Goal: Task Accomplishment & Management: Complete application form

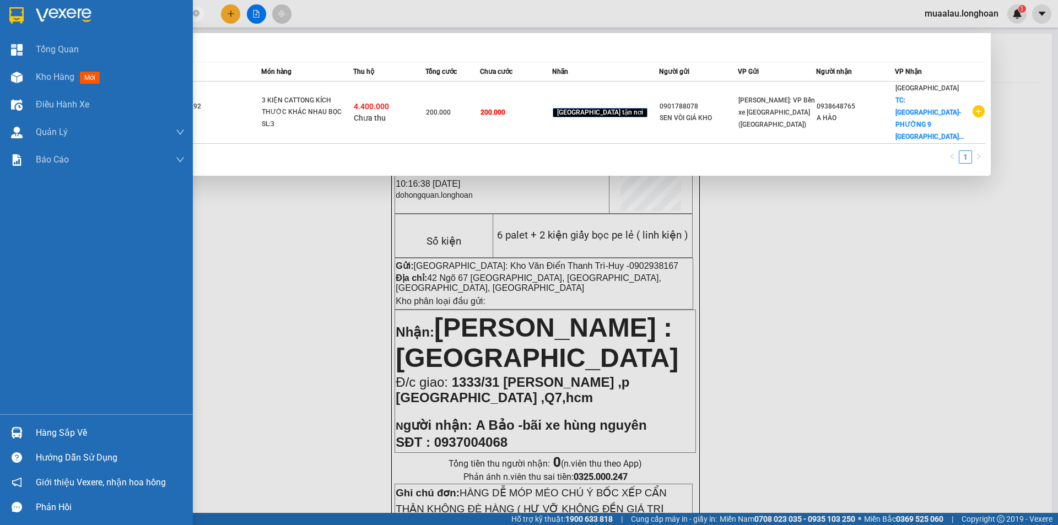
drag, startPoint x: 139, startPoint y: 10, endPoint x: 8, endPoint y: 32, distance: 132.9
click at [8, 32] on section "Kết quả tìm kiếm ( 1 ) Bộ lọc Mã ĐH Trạng thái Món hàng Thu hộ Tổng cước Chưa c…" at bounding box center [529, 262] width 1058 height 525
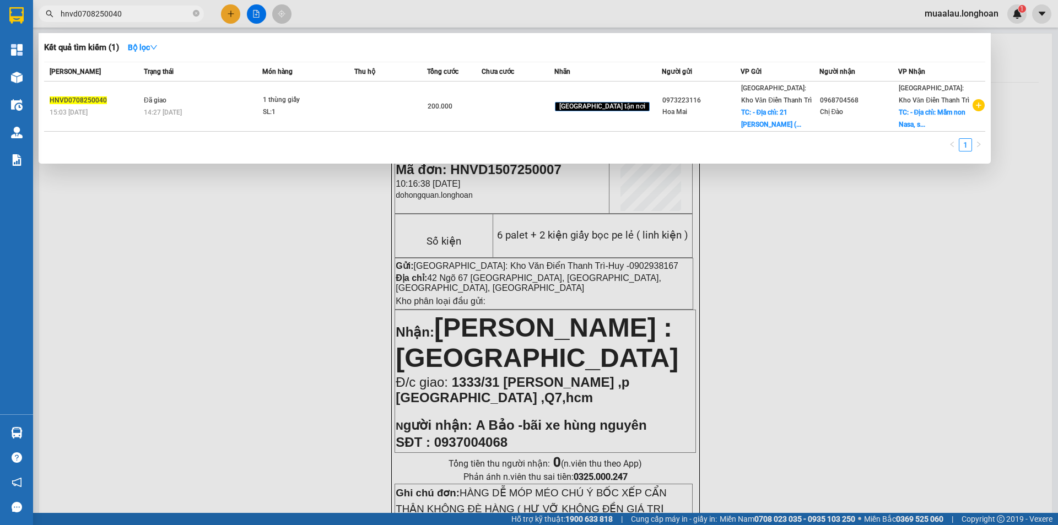
click at [134, 12] on input "hnvd0708250040" at bounding box center [126, 14] width 130 height 12
click at [127, 15] on input "hnvd0708250040" at bounding box center [126, 14] width 130 height 12
click at [77, 15] on input "hnvd0708250040" at bounding box center [126, 14] width 130 height 12
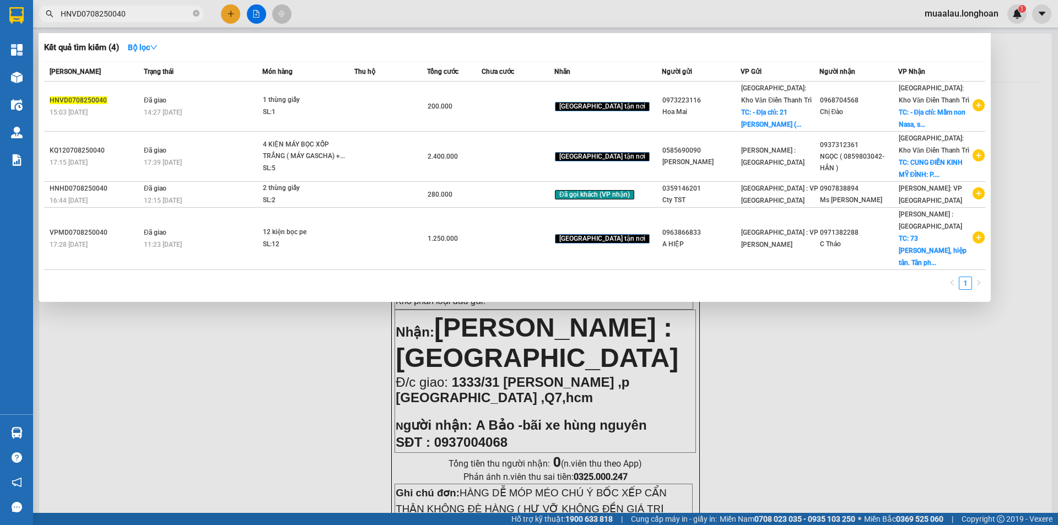
drag, startPoint x: 130, startPoint y: 14, endPoint x: 52, endPoint y: 21, distance: 78.0
click at [52, 21] on span "HNVD0708250040" at bounding box center [121, 14] width 165 height 17
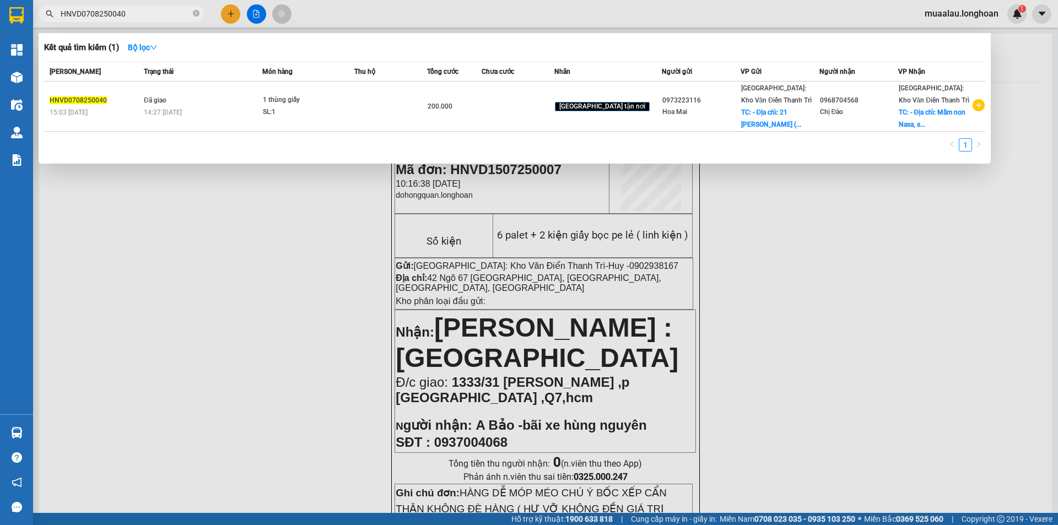
type input "HNVD0708250040"
click at [239, 459] on div at bounding box center [529, 262] width 1058 height 525
click at [139, 18] on input "HNVD0708250040" at bounding box center [126, 14] width 130 height 12
click at [171, 13] on input "HNVD0708250040" at bounding box center [126, 14] width 130 height 12
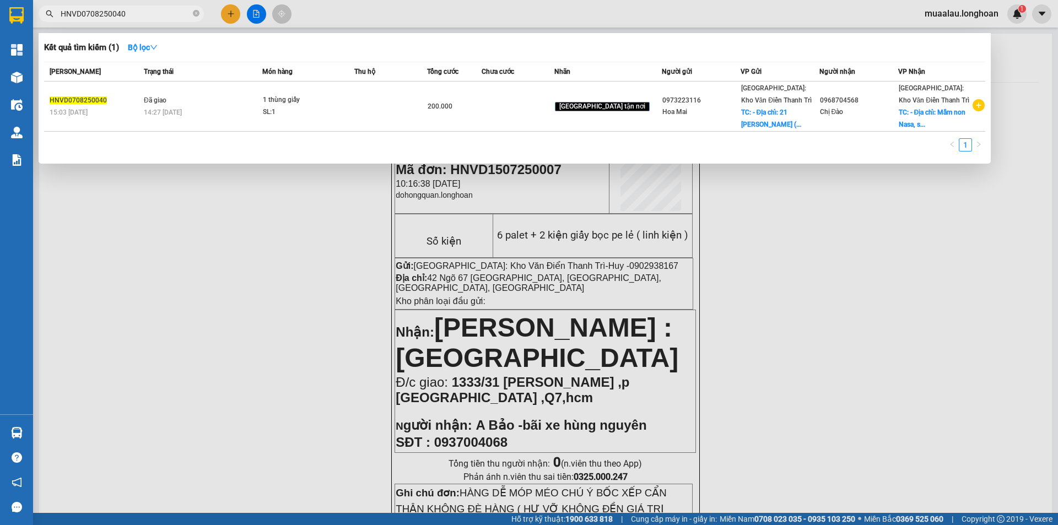
click at [171, 13] on input "HNVD0708250040" at bounding box center [126, 14] width 130 height 12
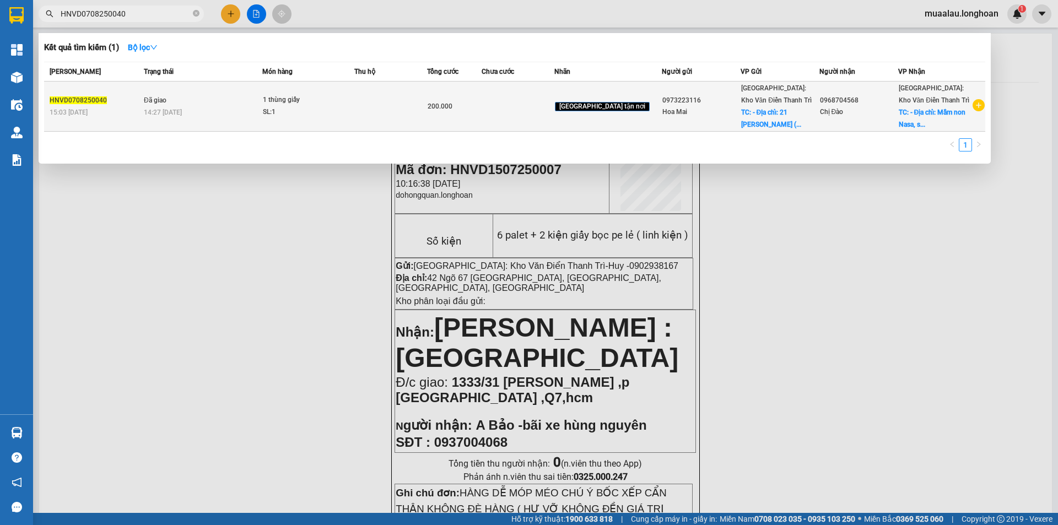
click at [133, 107] on div "15:03 [DATE]" at bounding box center [95, 112] width 91 height 12
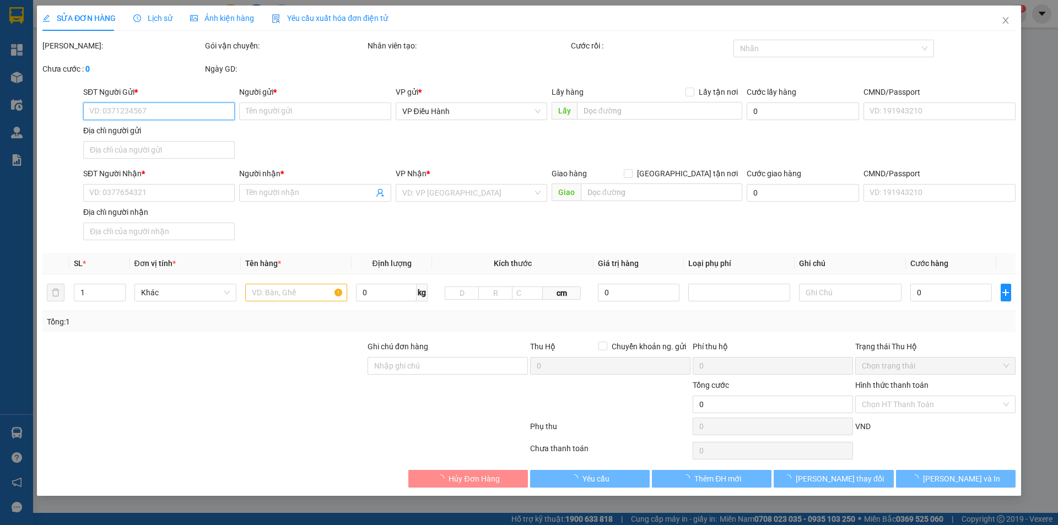
type input "0973223116"
type input "Hoa Mai"
checkbox input "true"
type input "- ĐỊa chỉ: 21 [PERSON_NAME] (Tòa nhà Sunsquare)"
type input "65.000"
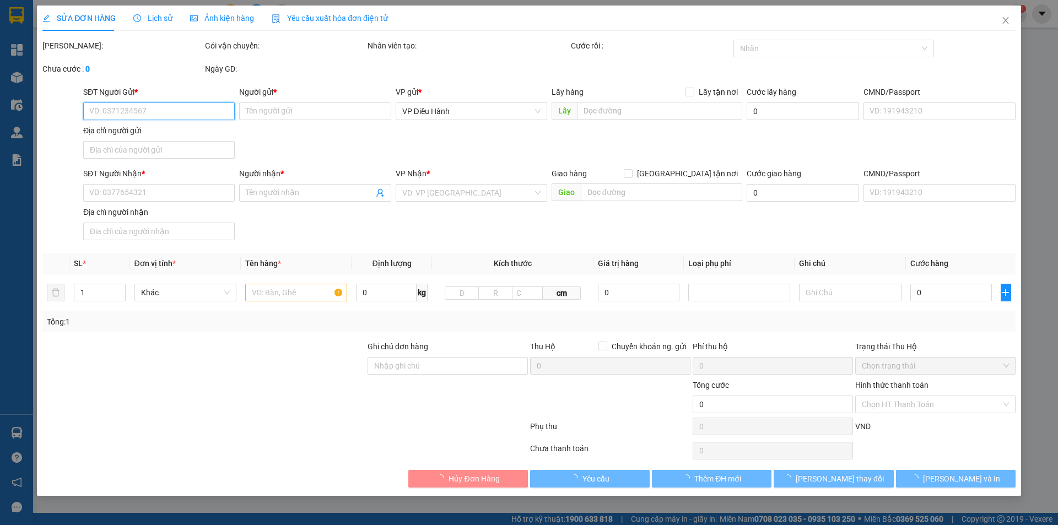
type input "0968704568"
type input "Chị Đào"
checkbox input "true"
type input "- Địa chỉ: Mầm non Nasa, số 45, tổ 71, P [PERSON_NAME] ( Gần Trung tâm tiệc cướ…"
type input "200.000"
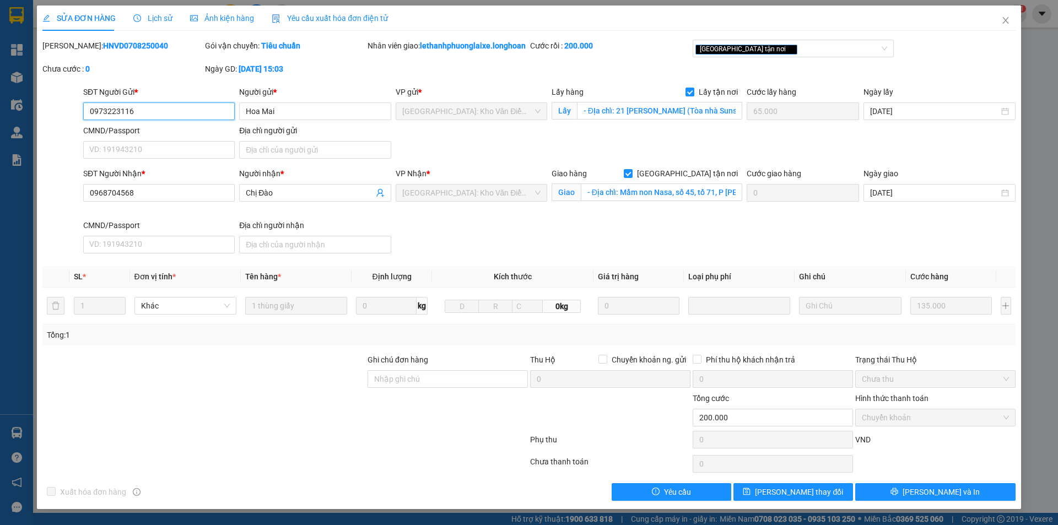
click at [159, 120] on input "0973223116" at bounding box center [159, 112] width 152 height 18
click at [103, 45] on b "HNVD0708250040" at bounding box center [135, 45] width 65 height 9
copy b "HNVD0708250040"
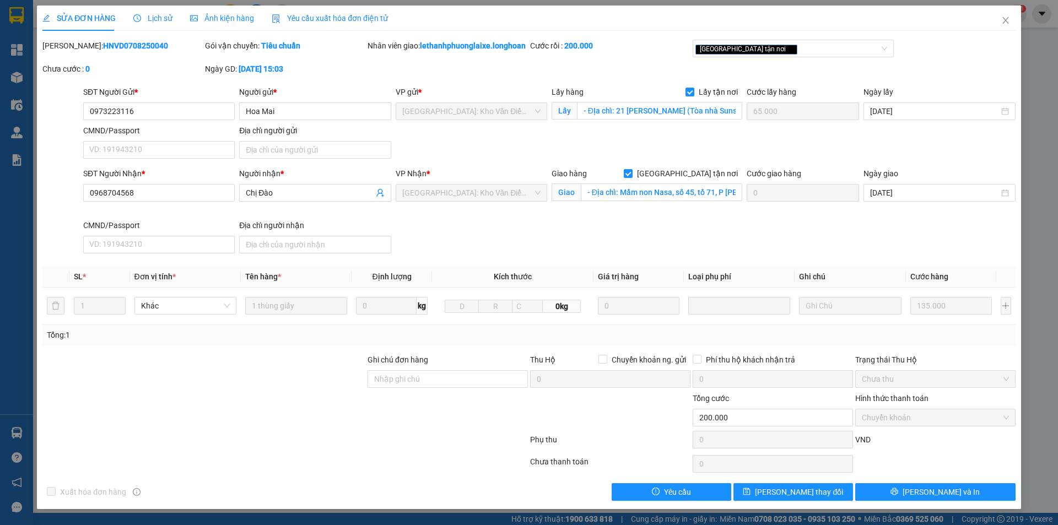
click at [109, 47] on b "HNVD0708250040" at bounding box center [135, 45] width 65 height 9
click at [1001, 23] on icon "close" at bounding box center [1005, 20] width 9 height 9
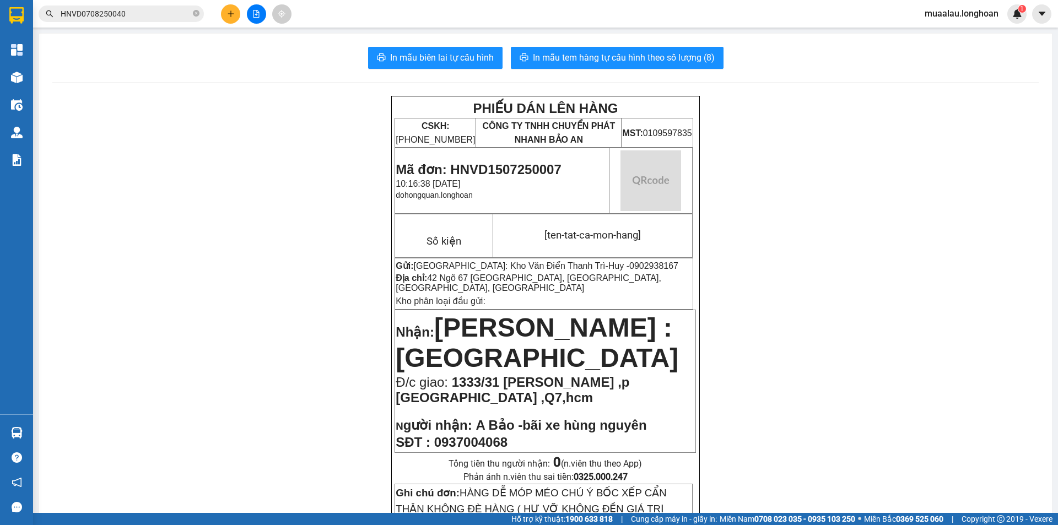
click at [136, 17] on input "HNVD0708250040" at bounding box center [126, 14] width 130 height 12
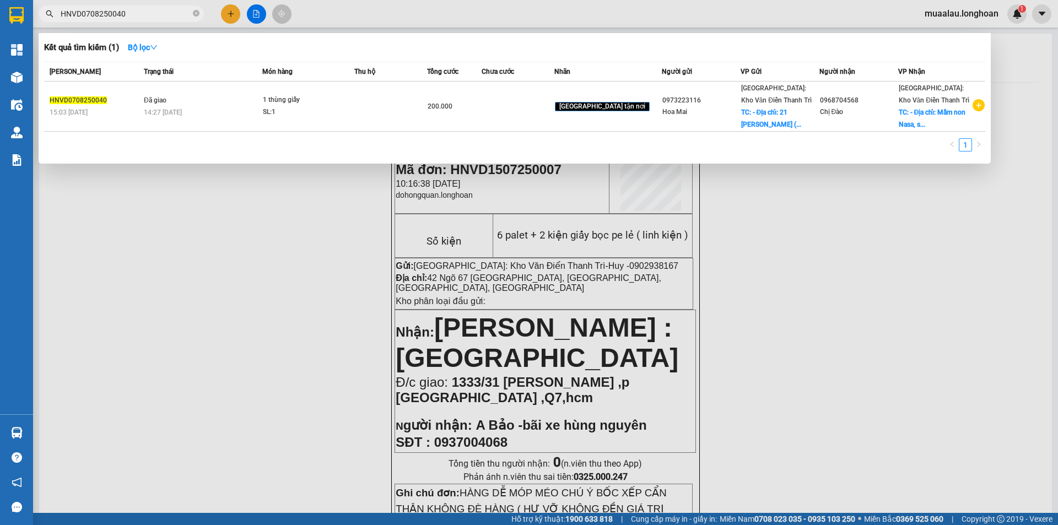
click at [136, 17] on input "HNVD0708250040" at bounding box center [126, 14] width 130 height 12
paste input "808250013"
type input "HNVD0808250013"
click at [284, 235] on div at bounding box center [529, 262] width 1058 height 525
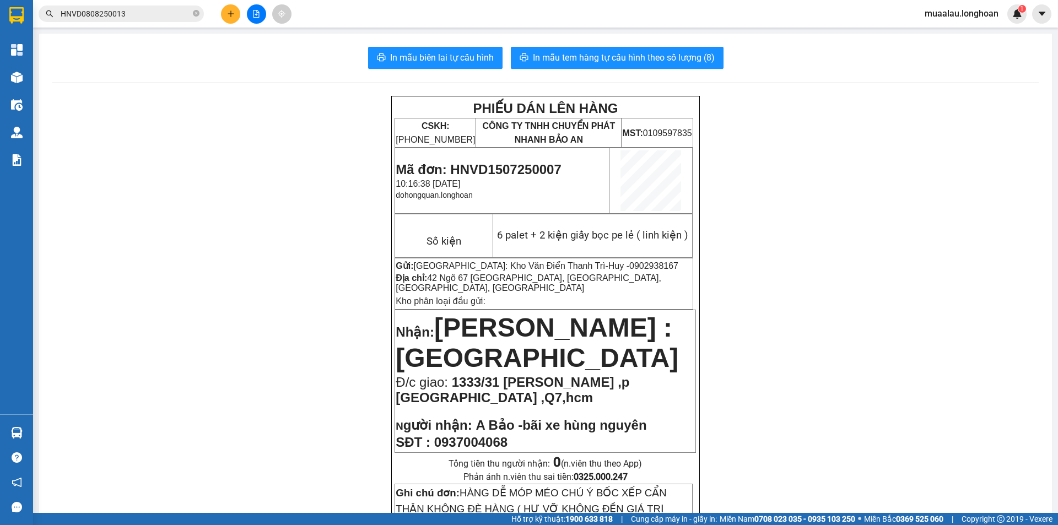
click at [168, 10] on input "HNVD0808250013" at bounding box center [126, 14] width 130 height 12
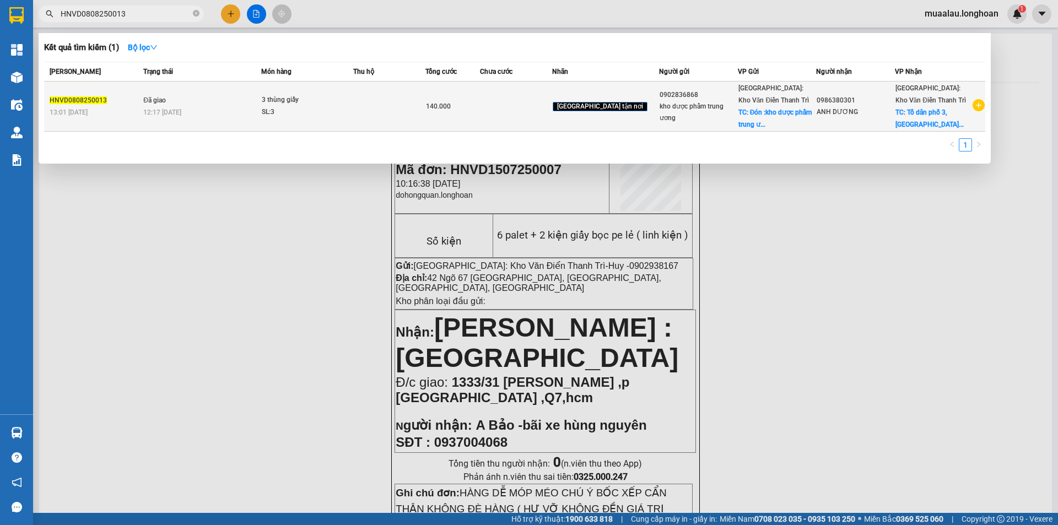
click at [166, 99] on span "Đã giao" at bounding box center [154, 100] width 23 height 8
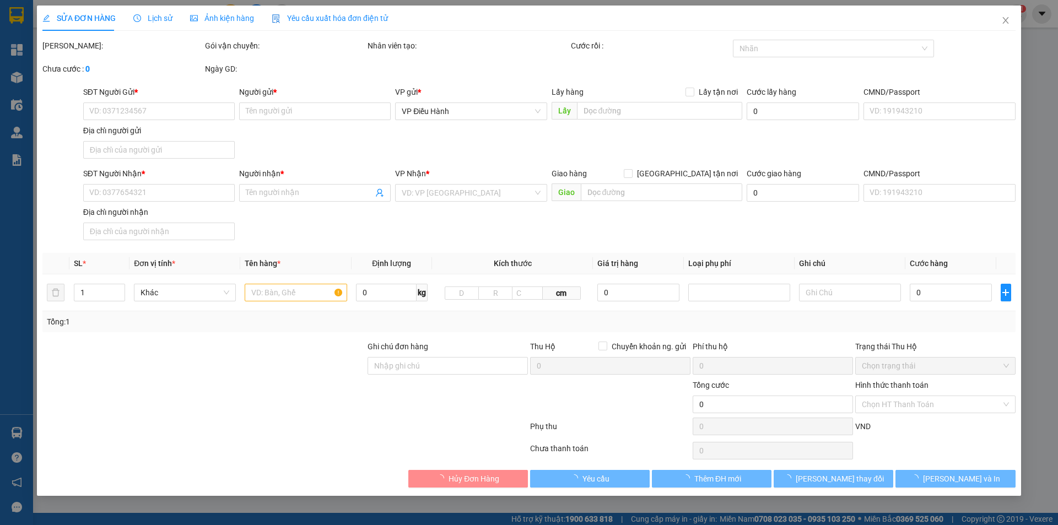
type input "0902836868"
type input "kho dược phẩm trung ương"
checkbox input "true"
type input "Đón :kho dược phẩm trung ương 356 giải phóng, [GEOGRAPHIC_DATA] , [GEOGRAPHIC_D…"
type input "65.000"
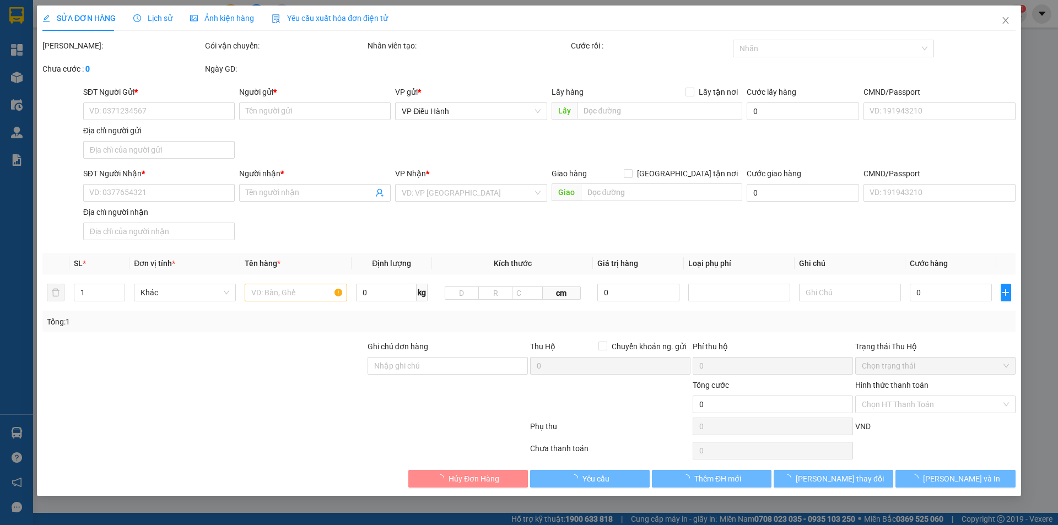
type input "0986380301"
type input "ANH DƯƠNG"
checkbox input "true"
type input "Tổ dân [GEOGRAPHIC_DATA], [GEOGRAPHIC_DATA], [GEOGRAPHIC_DATA], [GEOGRAPHIC_DAT…"
type input "140.000"
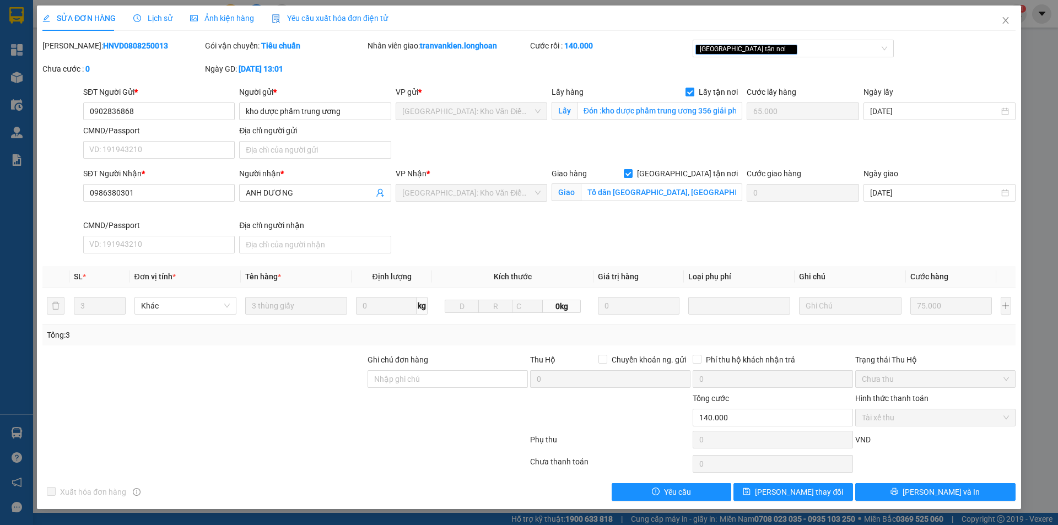
click at [339, 19] on span "Yêu cầu xuất hóa đơn điện tử" at bounding box center [330, 18] width 116 height 9
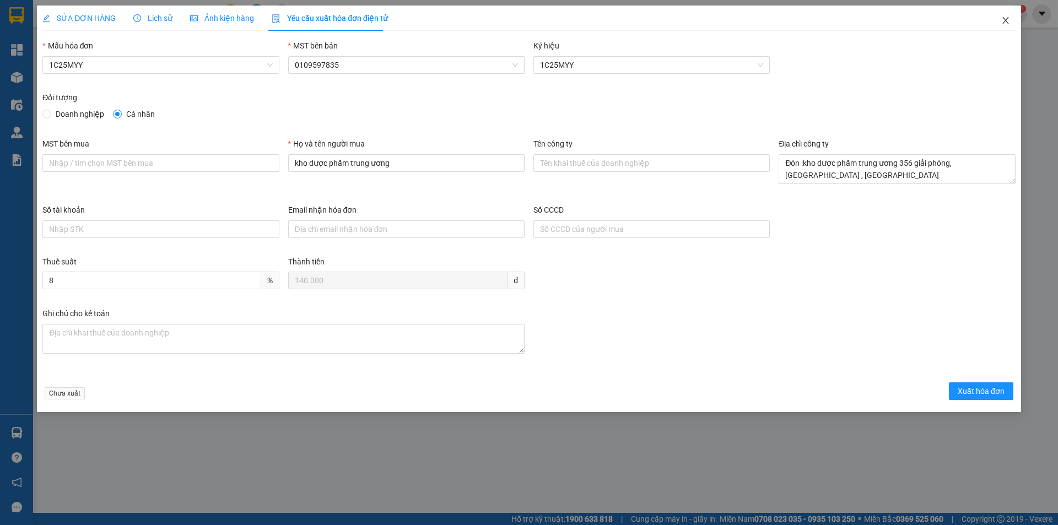
click at [1017, 34] on span "Close" at bounding box center [1005, 21] width 31 height 31
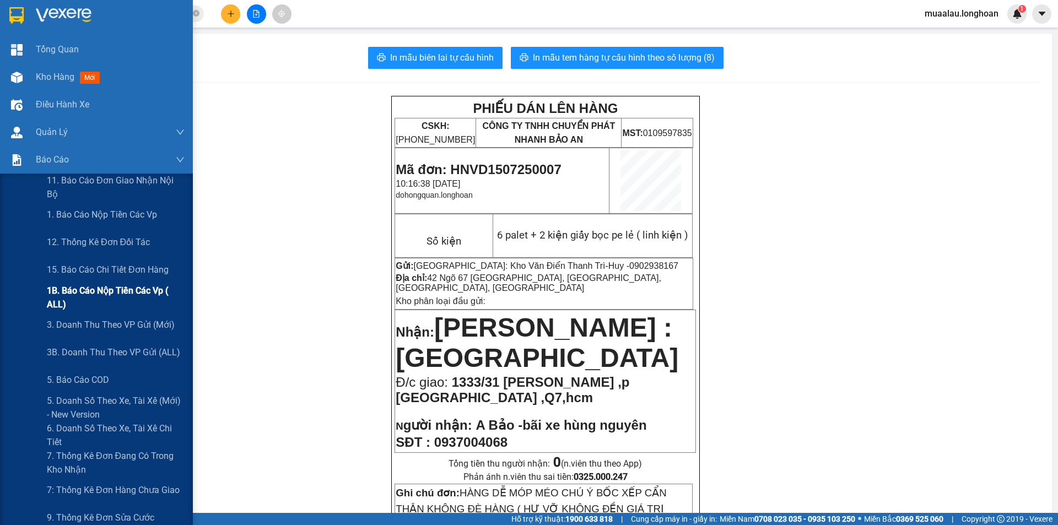
click at [105, 292] on span "1B. Báo cáo nộp tiền các vp ( ALL)" at bounding box center [116, 298] width 138 height 28
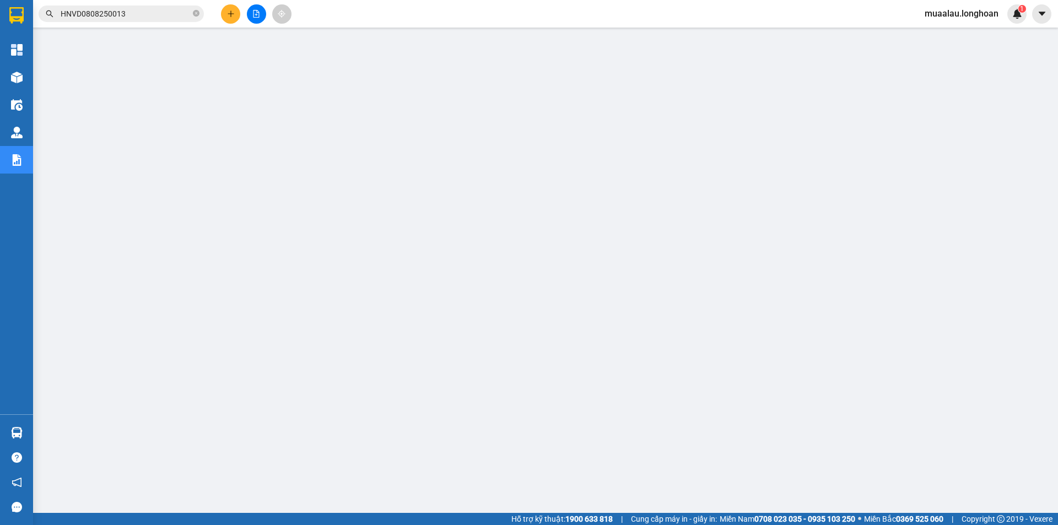
click at [133, 9] on input "HNVD0808250013" at bounding box center [126, 14] width 130 height 12
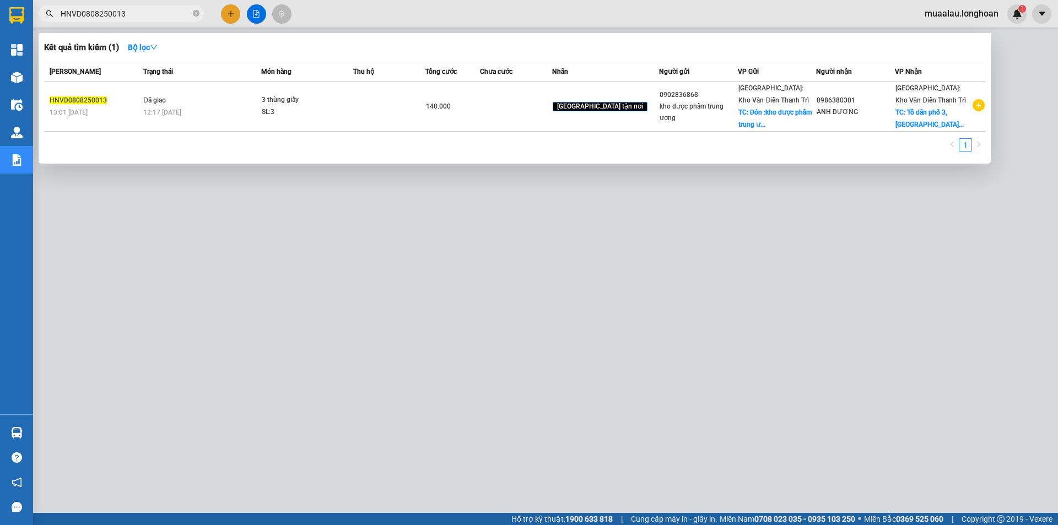
click at [133, 9] on input "HNVD0808250013" at bounding box center [126, 14] width 130 height 12
paste input "708250040"
click at [126, 15] on input "HNVD0708250040" at bounding box center [126, 14] width 130 height 12
paste input "TH1207250015"
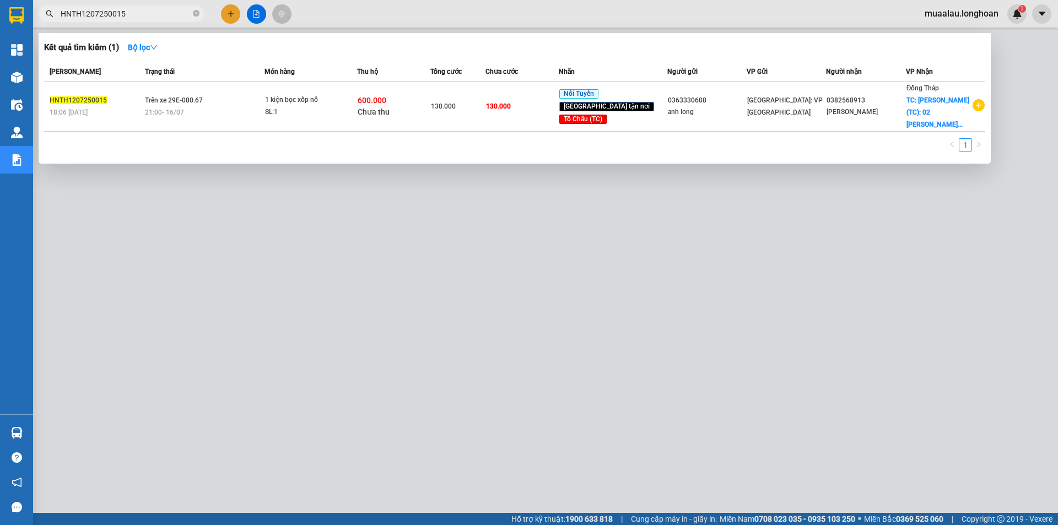
click at [312, 283] on div at bounding box center [529, 262] width 1058 height 525
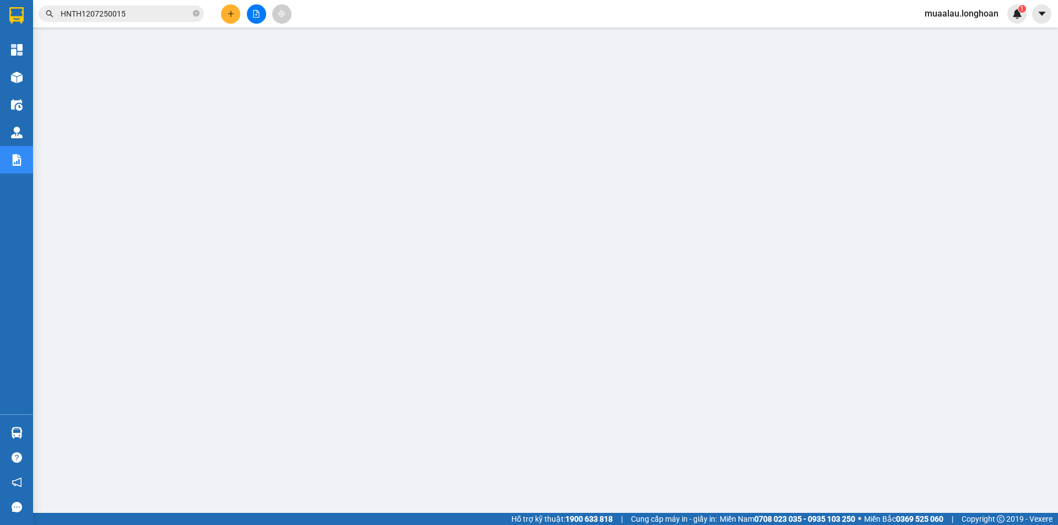
click at [138, 11] on input "HNTH1207250015" at bounding box center [126, 14] width 130 height 12
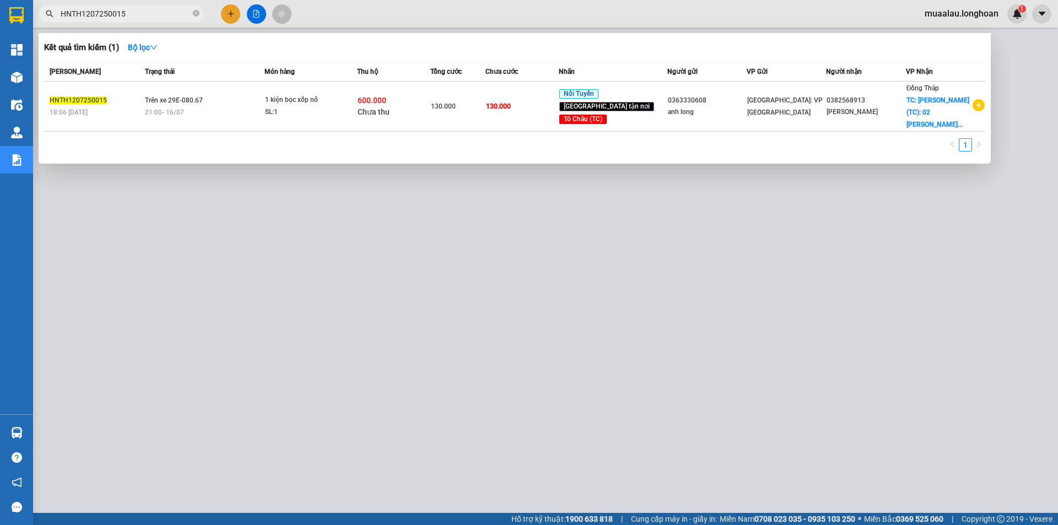
click at [138, 11] on input "HNTH1207250015" at bounding box center [126, 14] width 130 height 12
paste input "text"
click at [138, 12] on input "HNTH1207250015" at bounding box center [126, 14] width 130 height 12
click at [149, 14] on input "HNTH1207250015" at bounding box center [126, 14] width 130 height 12
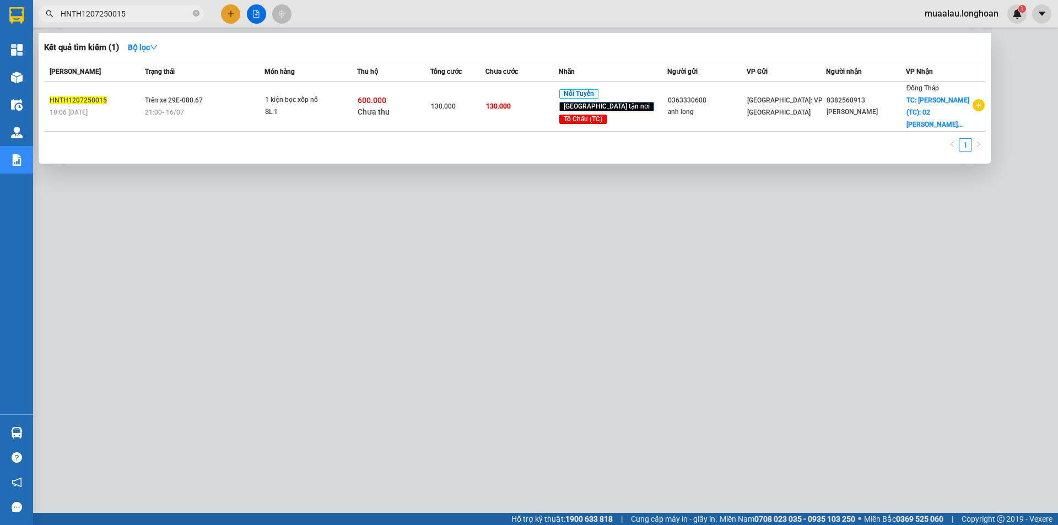
click at [149, 14] on input "HNTH1207250015" at bounding box center [126, 14] width 130 height 12
paste input "BXMT0508250002"
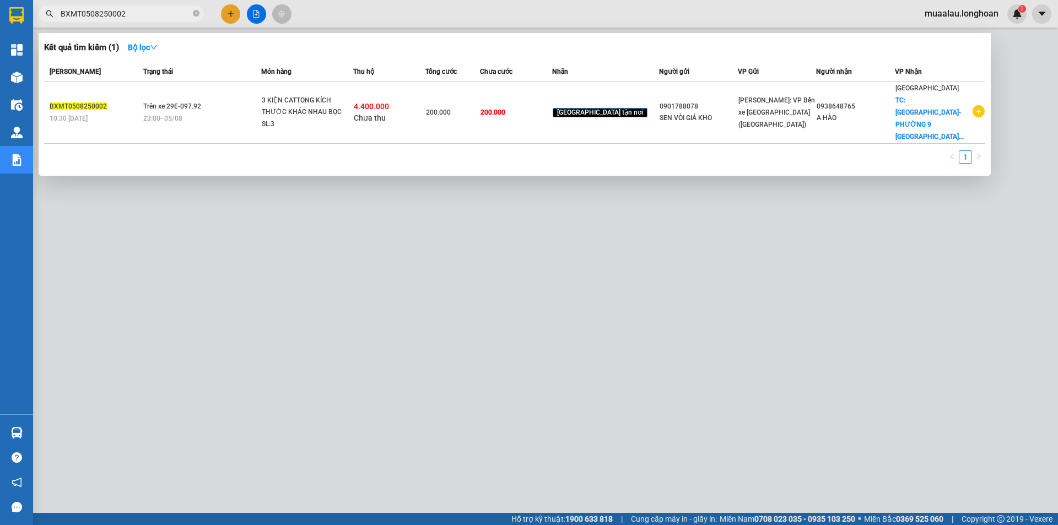
click at [152, 17] on input "BXMT0508250002" at bounding box center [126, 14] width 130 height 12
paste input "HNHD0708250013"
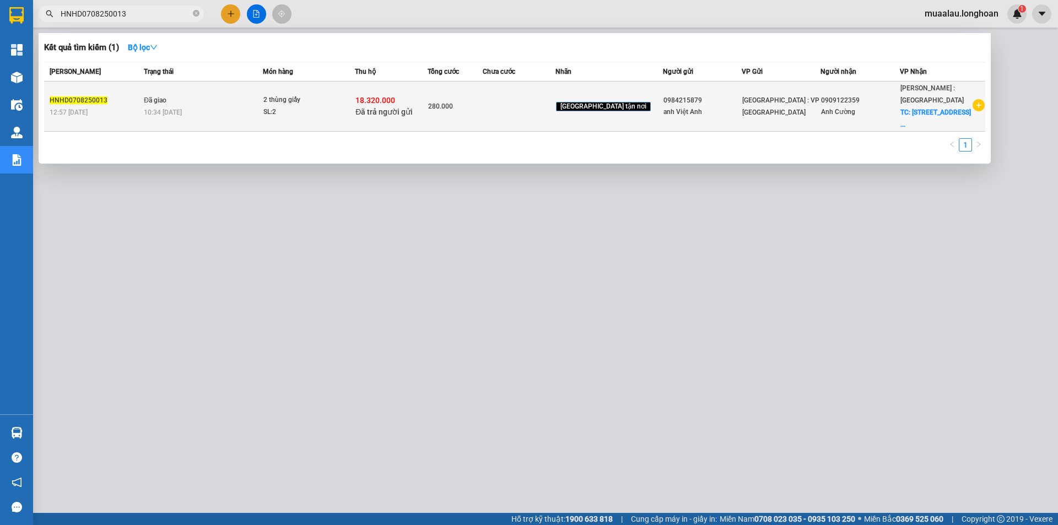
type input "HNHD0708250013"
click at [150, 111] on span "10:34 [DATE]" at bounding box center [163, 113] width 38 height 8
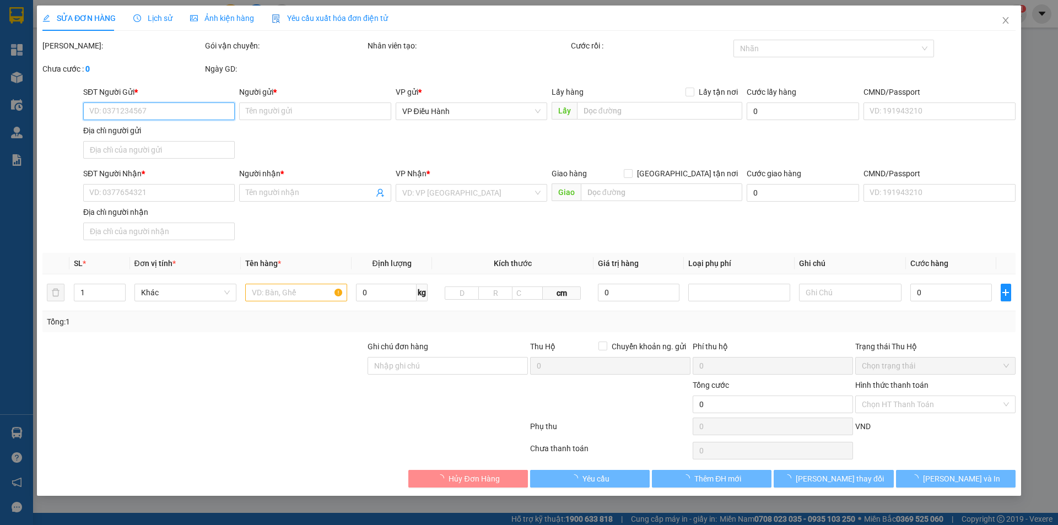
type input "0984215879"
type input "anh Việt Anh"
type input "0909122359"
type input "Anh Cường"
checkbox input "true"
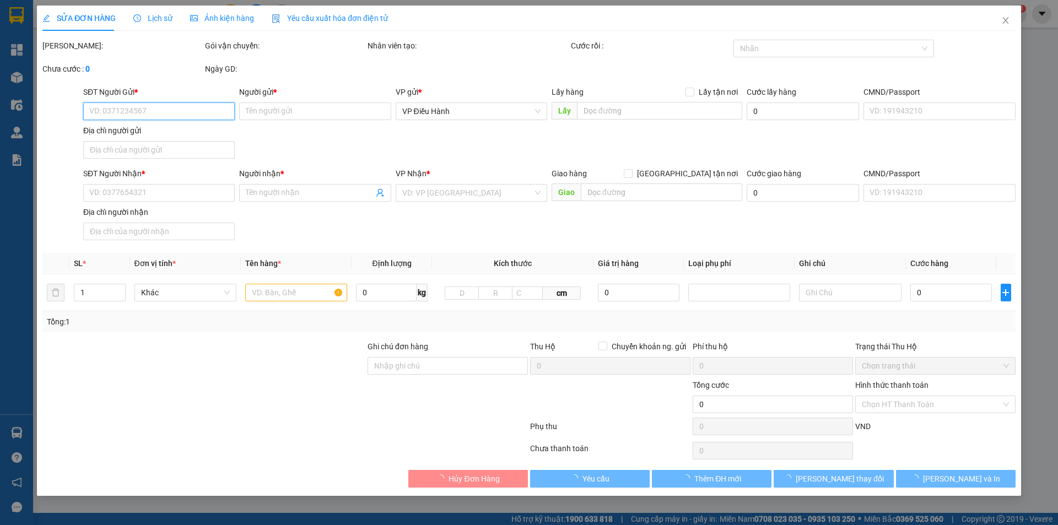
type input "[STREET_ADDRESS]"
checkbox input "true"
type input "18.320.000"
type input "35.000"
type input "280.000"
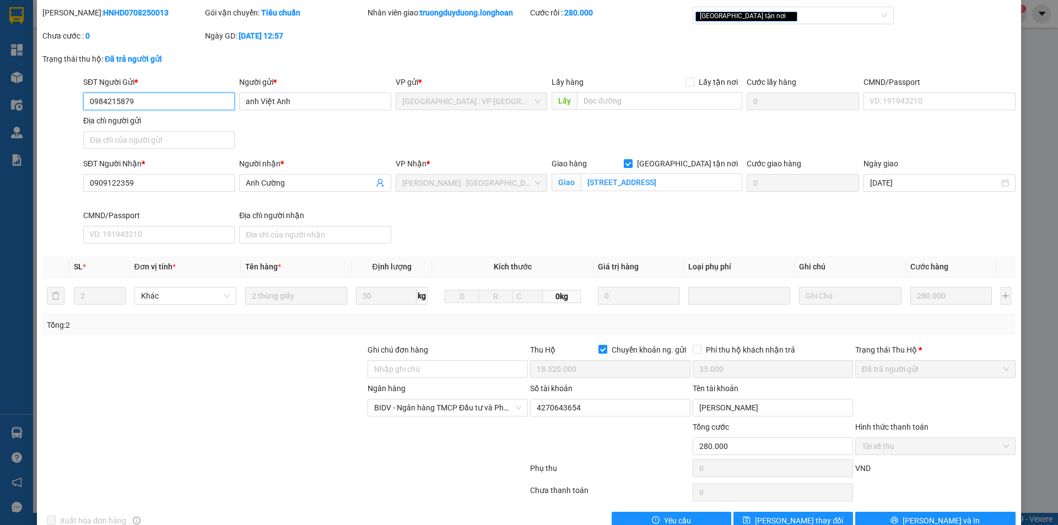
scroll to position [59, 0]
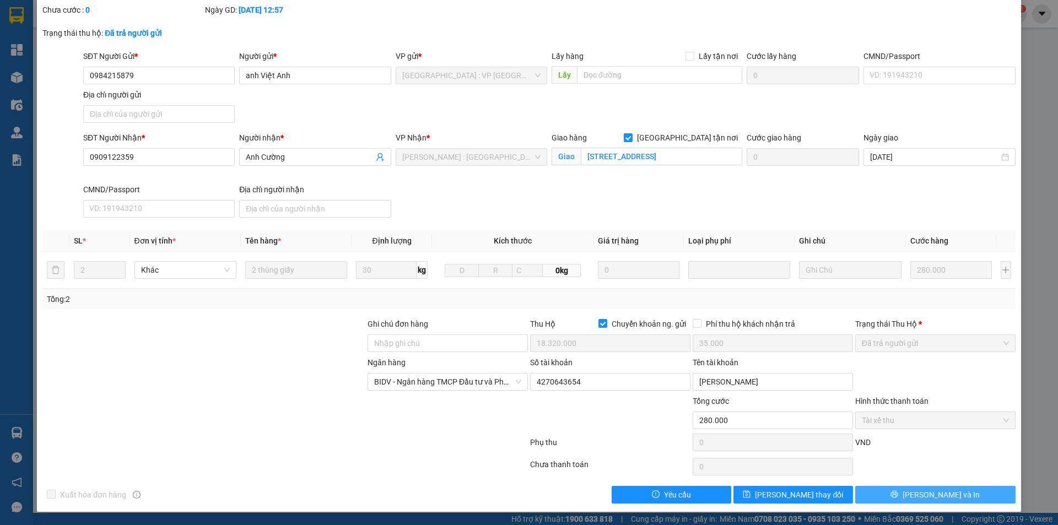
click at [972, 497] on button "[PERSON_NAME] và In" at bounding box center [935, 495] width 160 height 18
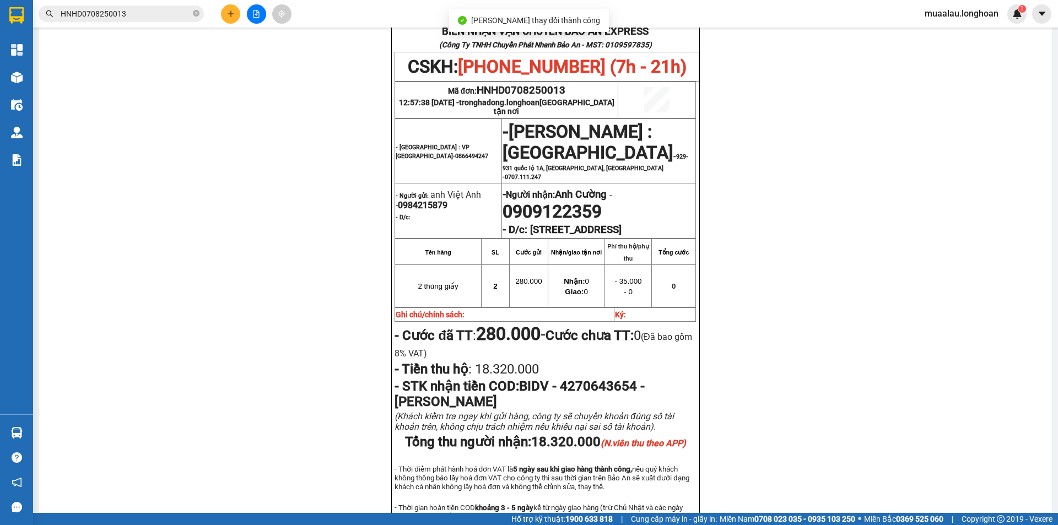
scroll to position [551, 0]
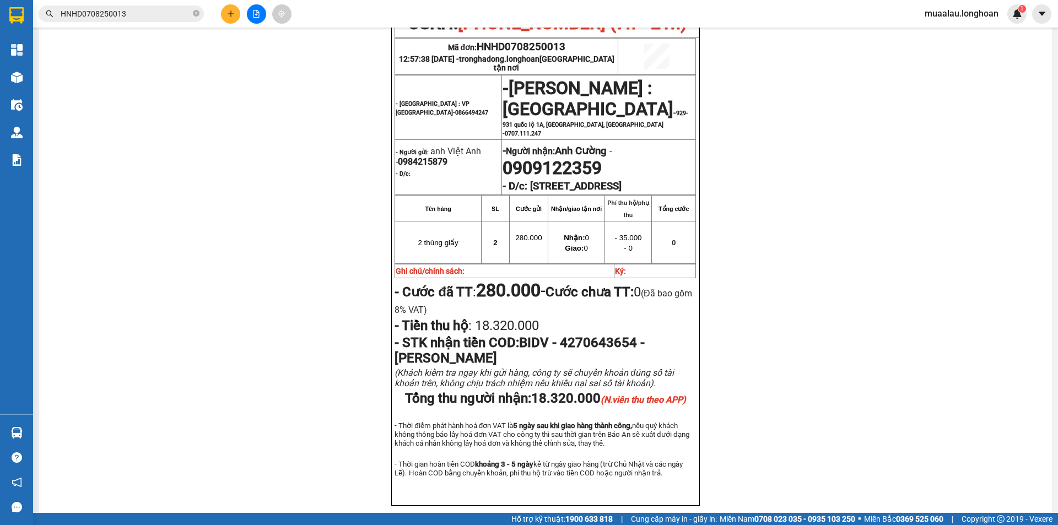
click at [134, 17] on input "HNHD0708250013" at bounding box center [126, 14] width 130 height 12
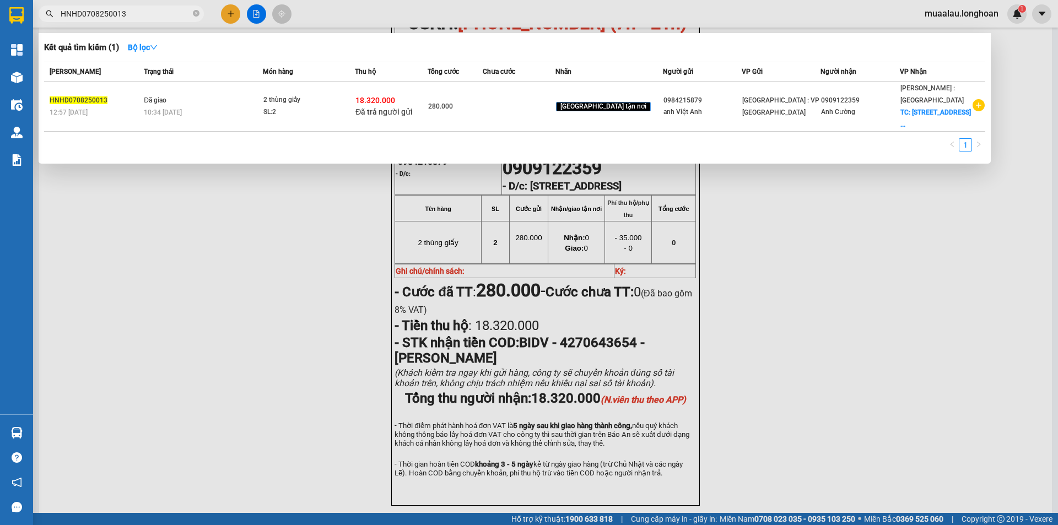
click at [134, 17] on input "HNHD0708250013" at bounding box center [126, 14] width 130 height 12
paste input "TH1207250015"
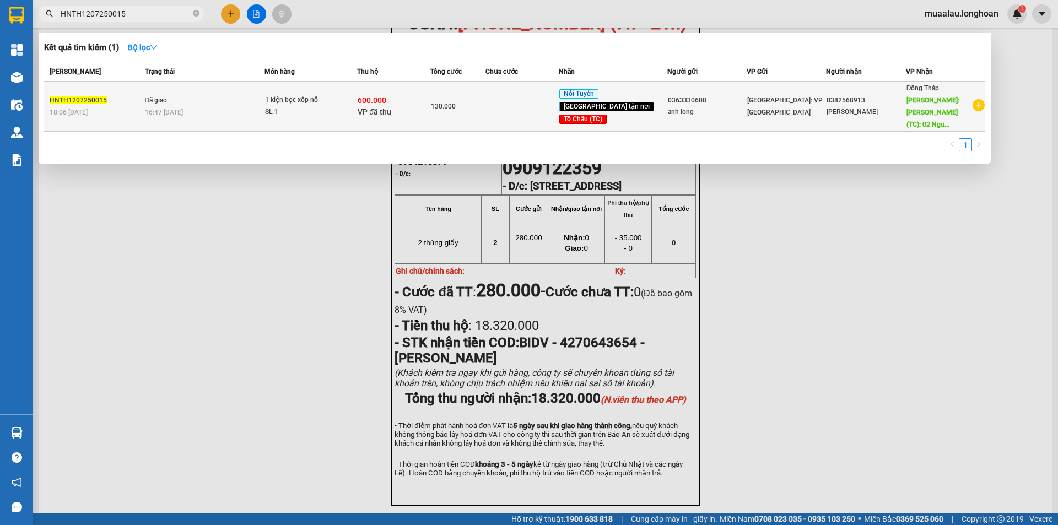
type input "HNTH1207250015"
click at [163, 96] on span "Đã giao" at bounding box center [156, 100] width 23 height 8
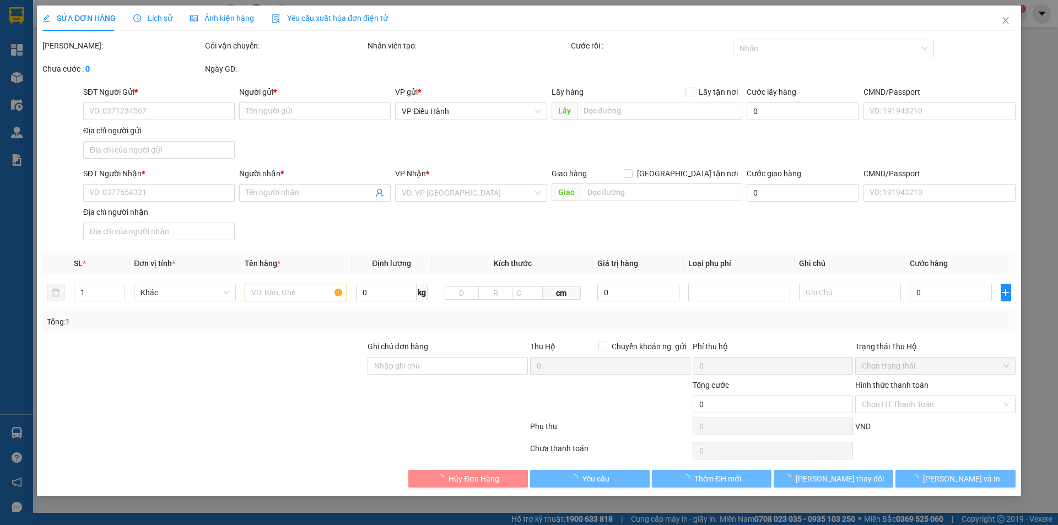
type input "0363330608"
type input "anh long"
type input "0382568913"
type input "[PERSON_NAME]"
type input "[PERSON_NAME] (TC): 02 [PERSON_NAME], K4, P.[PERSON_NAME], [GEOGRAPHIC_DATA]"
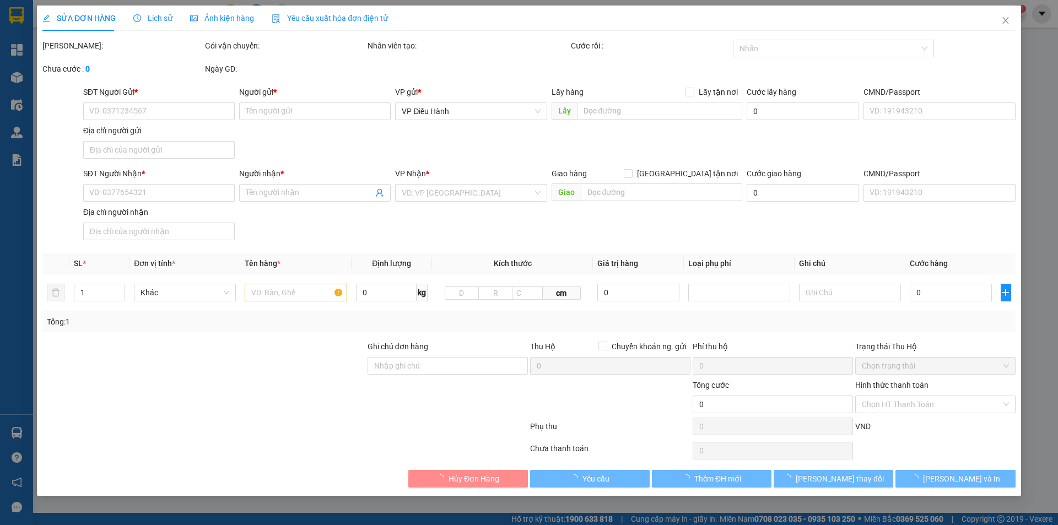
checkbox input "true"
type input "600.000"
type input "10.000"
type input "130.000"
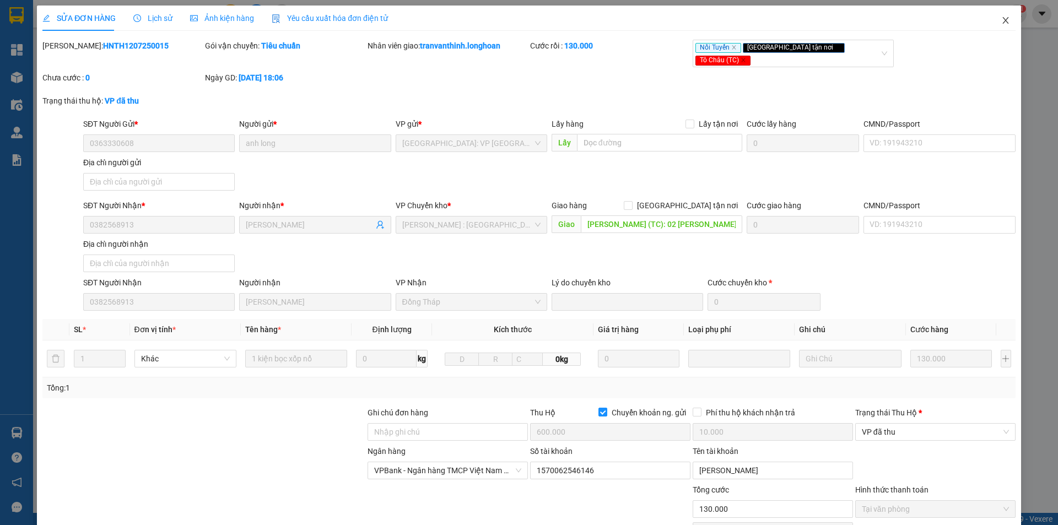
click at [1001, 23] on icon "close" at bounding box center [1005, 20] width 9 height 9
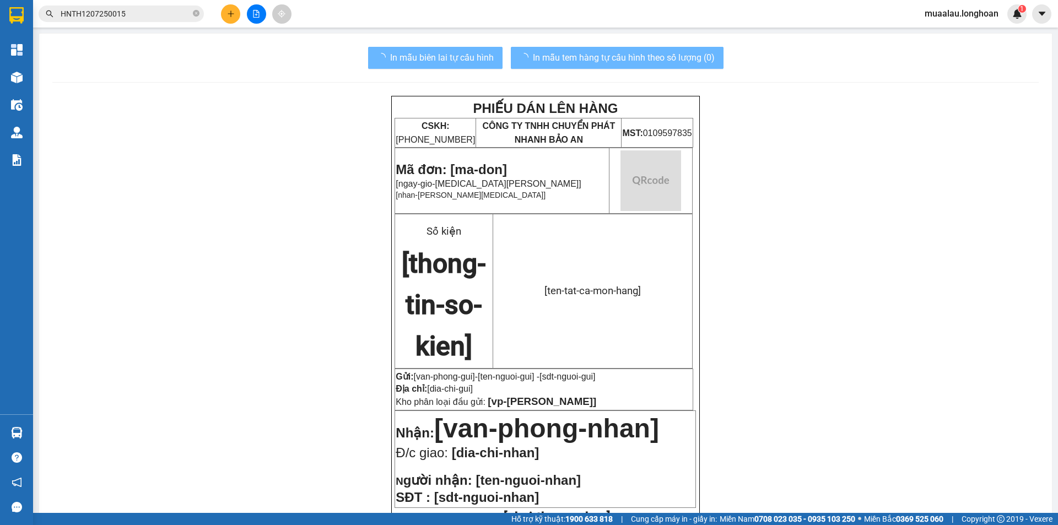
click at [128, 17] on input "HNTH1207250015" at bounding box center [126, 14] width 130 height 12
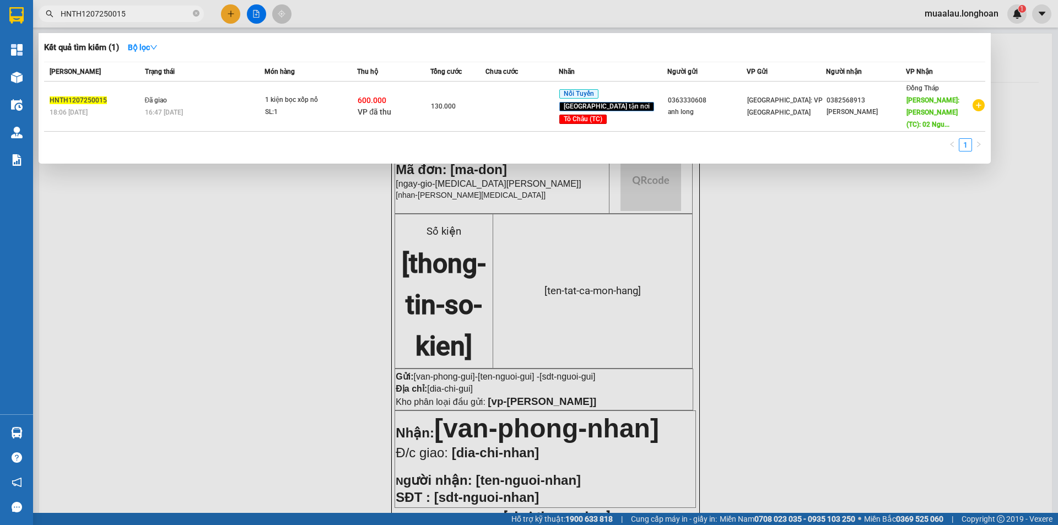
click at [128, 17] on input "HNTH1207250015" at bounding box center [126, 14] width 130 height 12
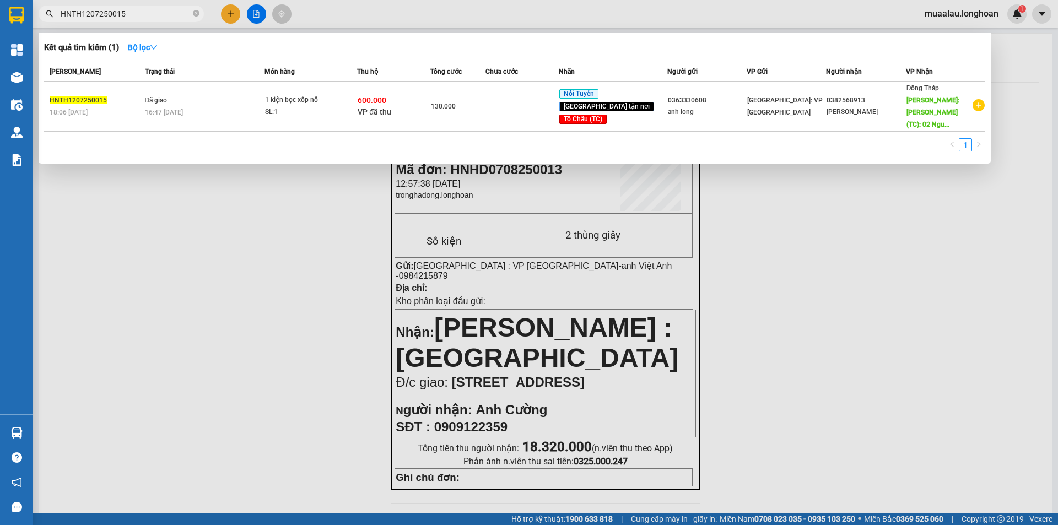
click at [98, 217] on div at bounding box center [529, 262] width 1058 height 525
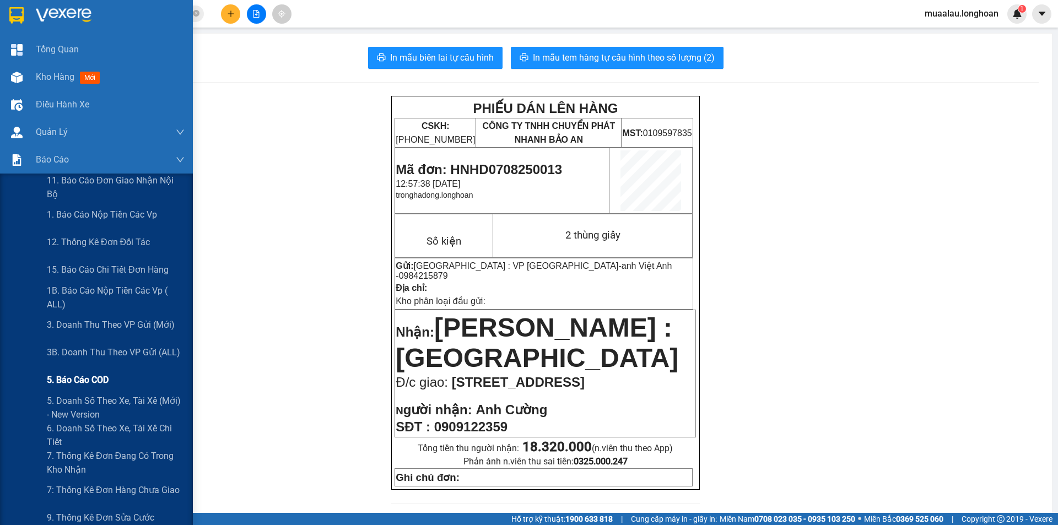
click at [85, 381] on span "5. Báo cáo COD" at bounding box center [78, 380] width 62 height 14
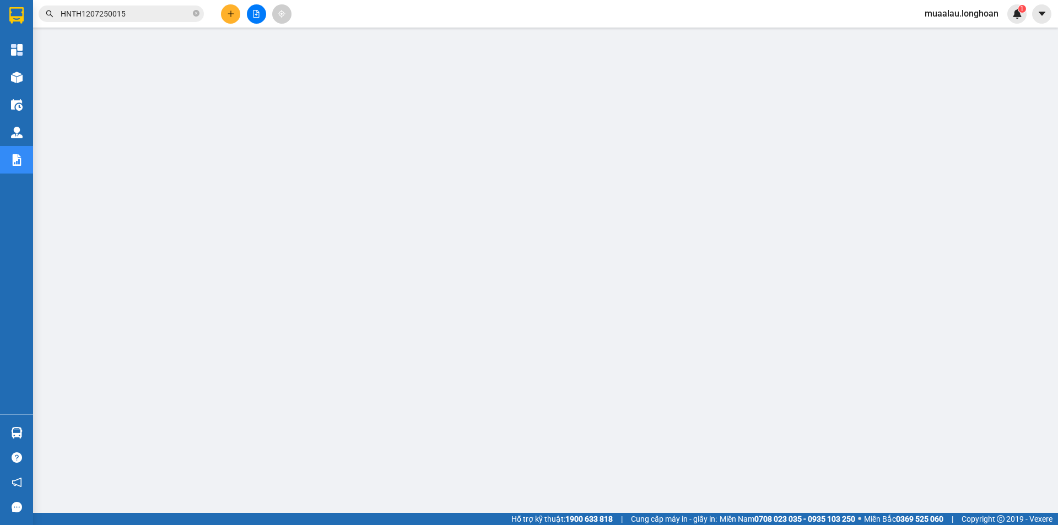
click at [126, 14] on input "HNTH1207250015" at bounding box center [126, 14] width 130 height 12
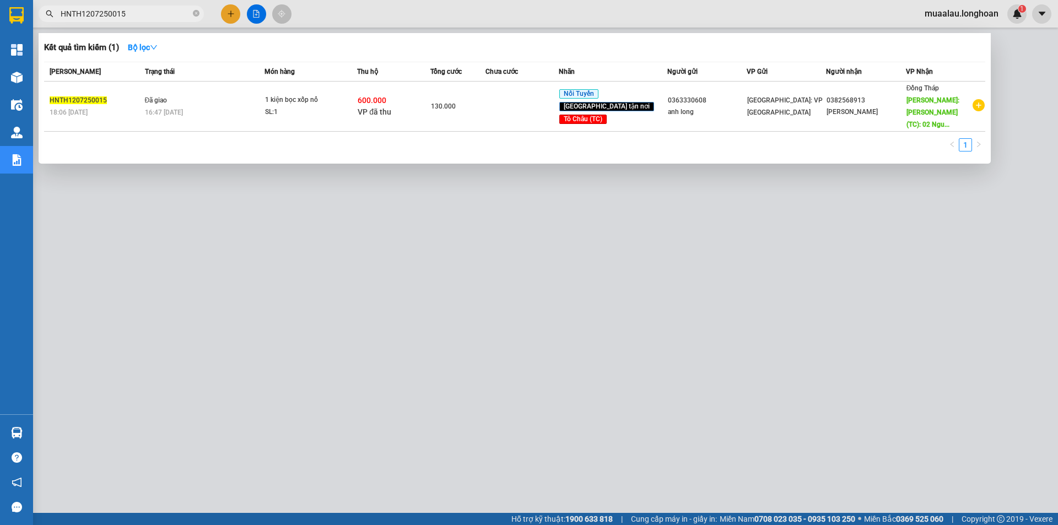
click at [126, 14] on input "HNTH1207250015" at bounding box center [126, 14] width 130 height 12
paste input "VHBT0608250017"
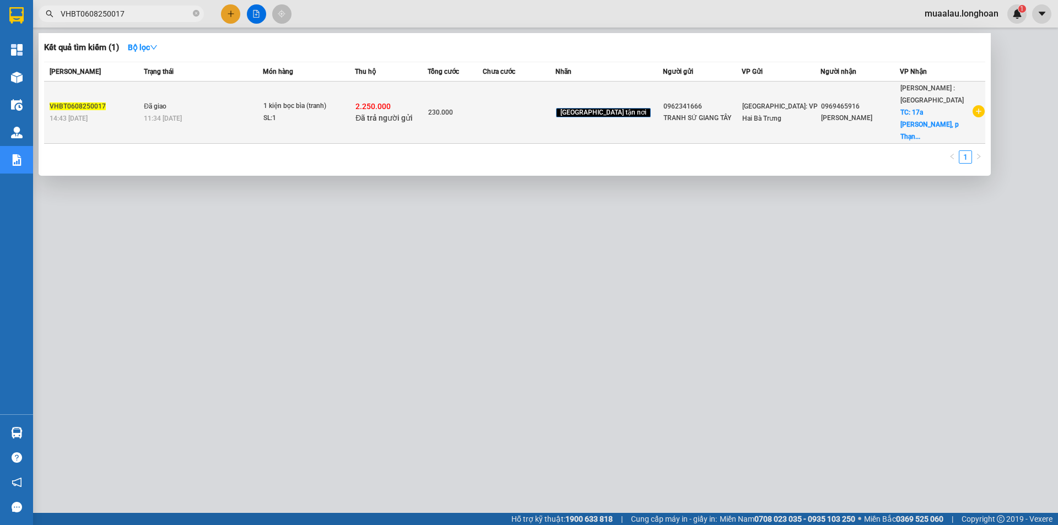
type input "VHBT0608250017"
click at [127, 112] on div "14:43 [DATE]" at bounding box center [95, 118] width 91 height 12
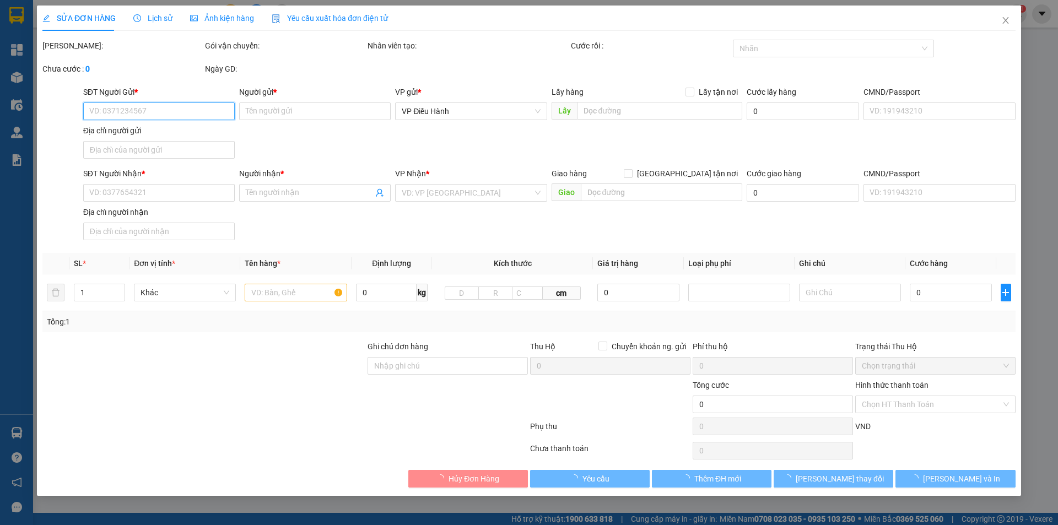
type input "0962341666"
type input "TRANH SỨ GIANG TÂY"
type input "0969465916"
type input "[PERSON_NAME]"
checkbox input "true"
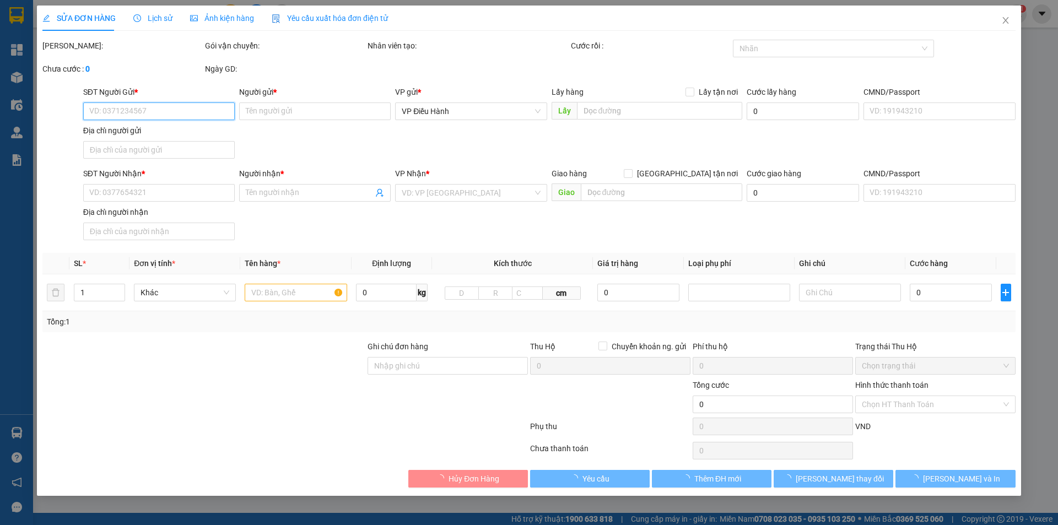
type input "17a [PERSON_NAME], p Thạnh Mỹ Lợi, [GEOGRAPHIC_DATA], Tp HCM"
checkbox input "true"
type input "2.250.000"
type input "200.000"
type input "230.000"
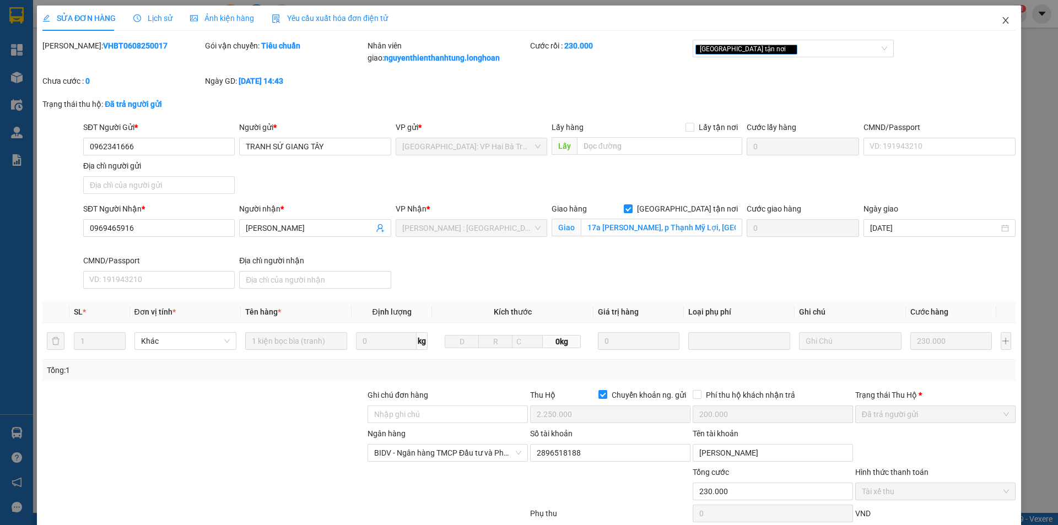
click at [1002, 19] on icon "close" at bounding box center [1005, 20] width 6 height 7
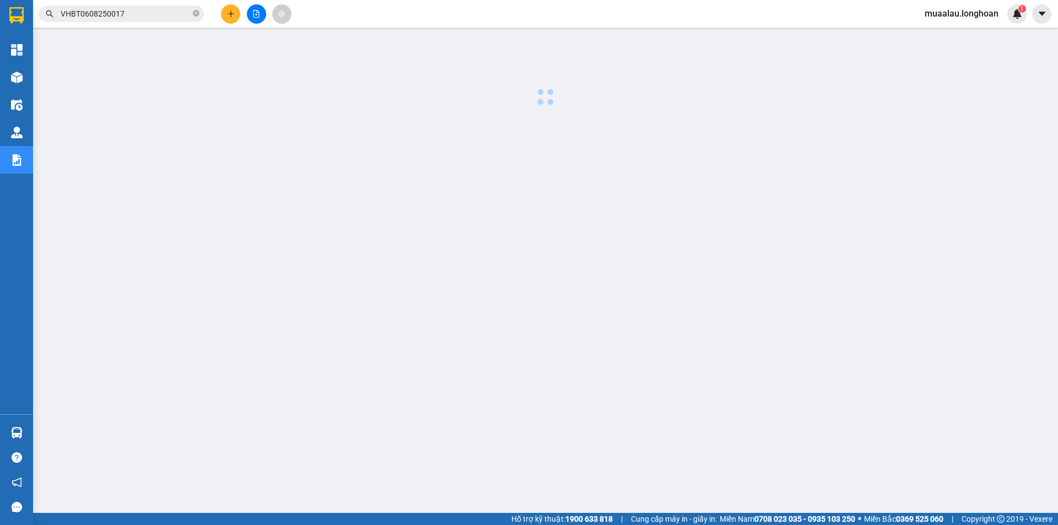
click at [143, 14] on input "VHBT0608250017" at bounding box center [126, 14] width 130 height 12
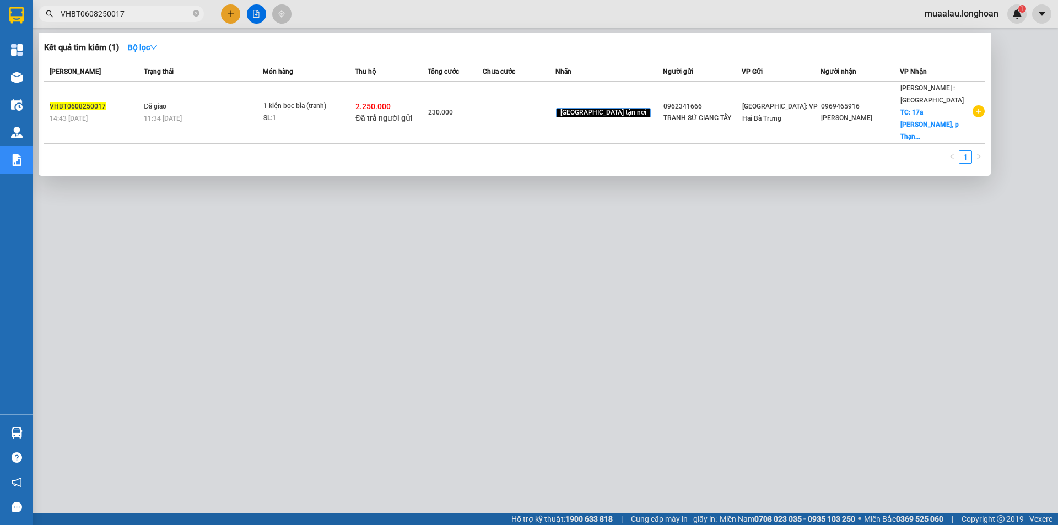
click at [143, 14] on input "VHBT0608250017" at bounding box center [126, 14] width 130 height 12
paste input "708250029"
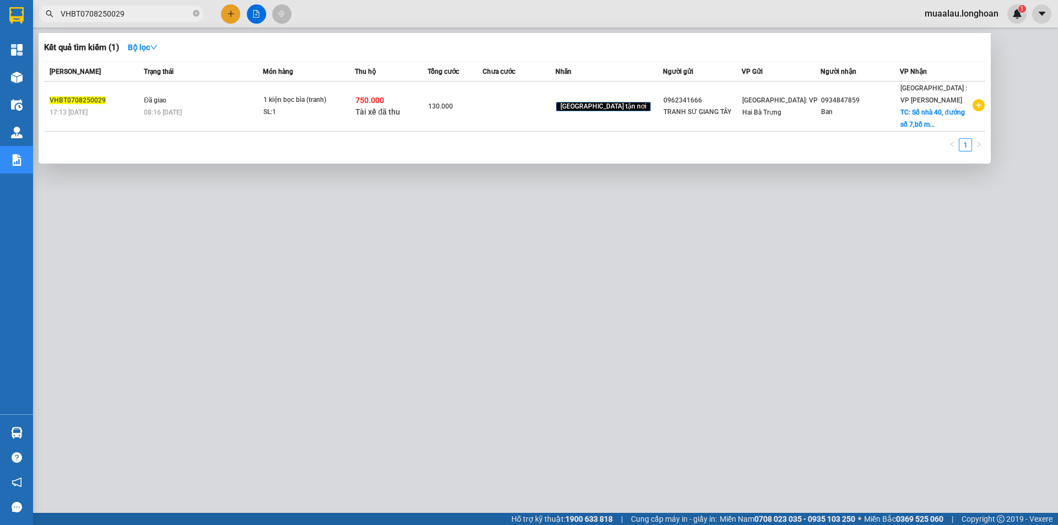
type input "VHBT0608250017"
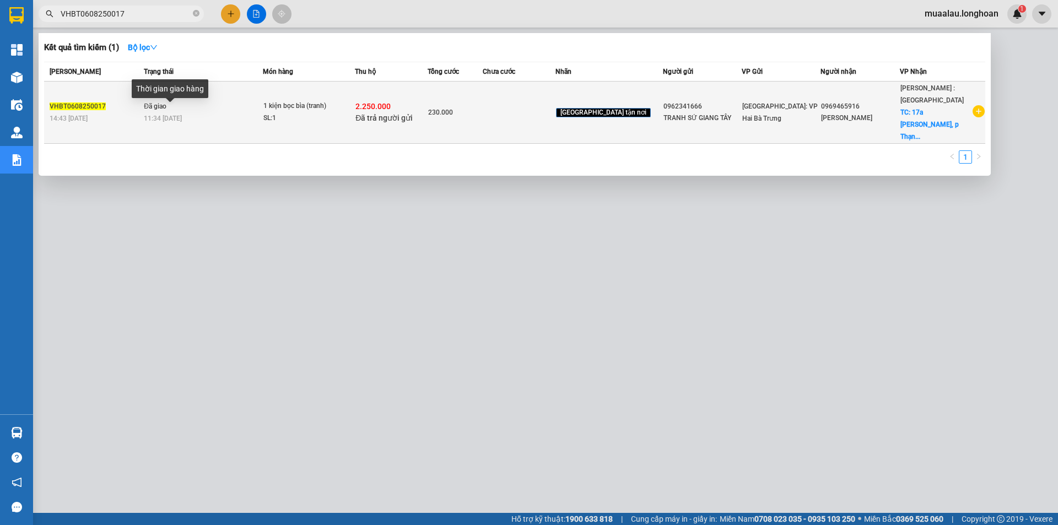
click at [157, 115] on span "11:34 [DATE]" at bounding box center [163, 119] width 38 height 8
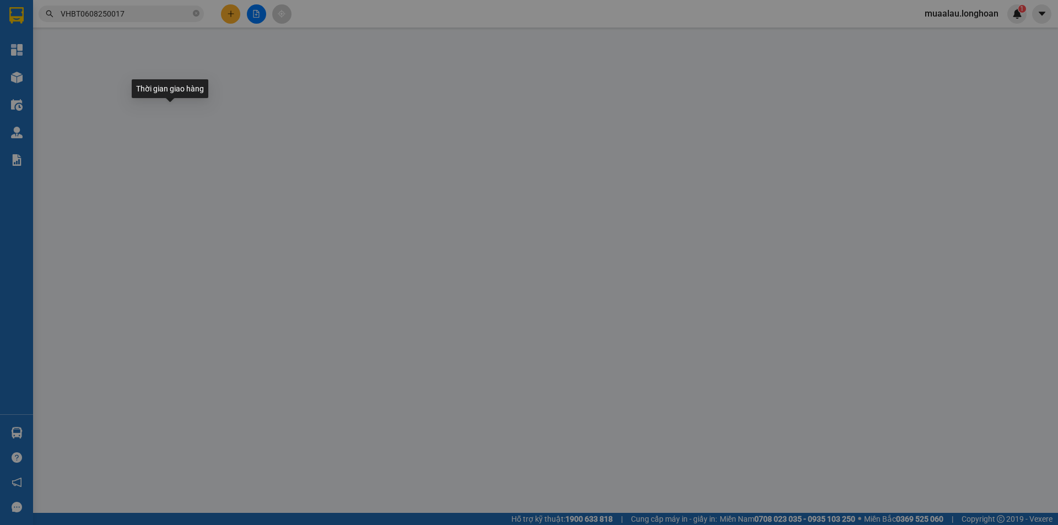
type input "0962341666"
type input "TRANH SỨ GIANG TÂY"
type input "0969465916"
type input "[PERSON_NAME]"
checkbox input "true"
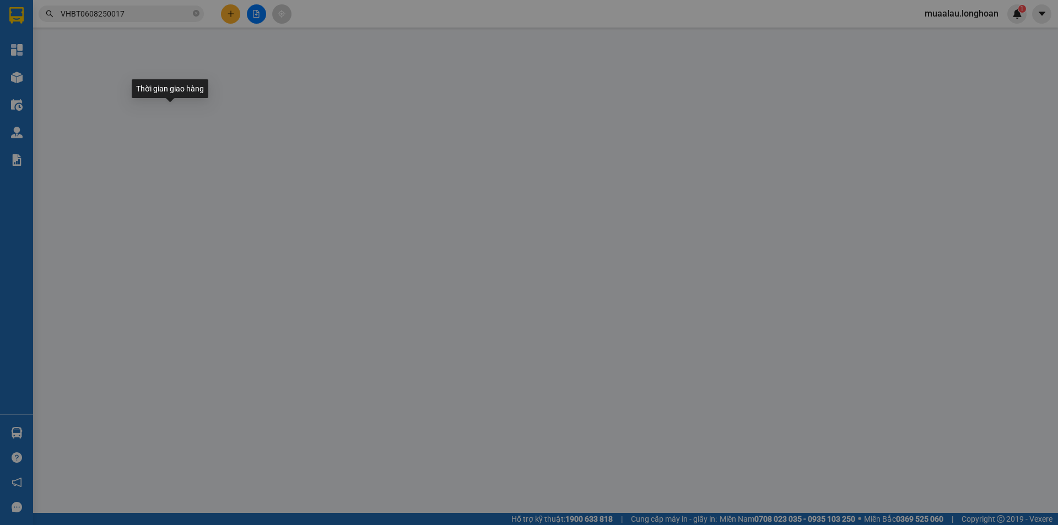
type input "17a [PERSON_NAME], p Thạnh Mỹ Lợi, [GEOGRAPHIC_DATA], Tp HCM"
checkbox input "true"
type input "2.250.000"
type input "200.000"
type input "230.000"
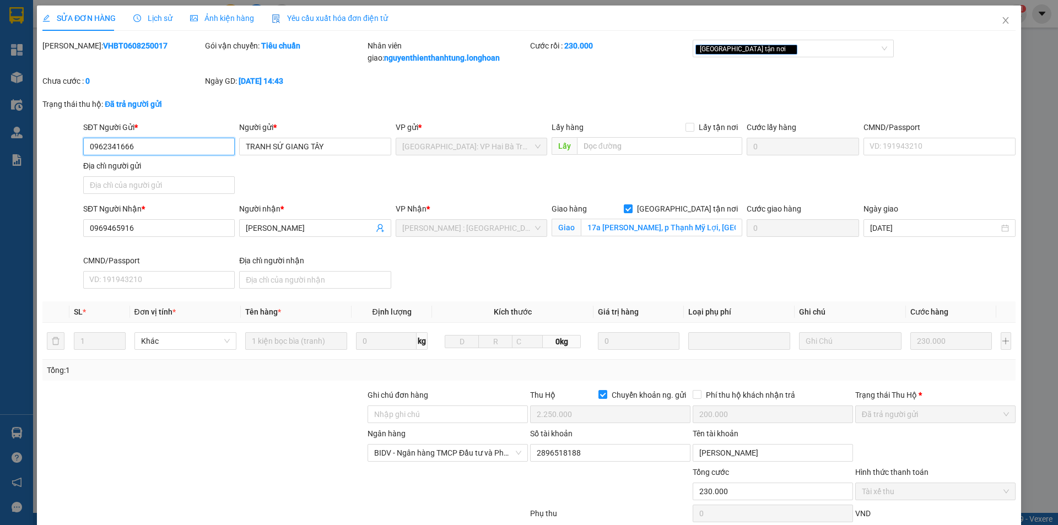
scroll to position [71, 0]
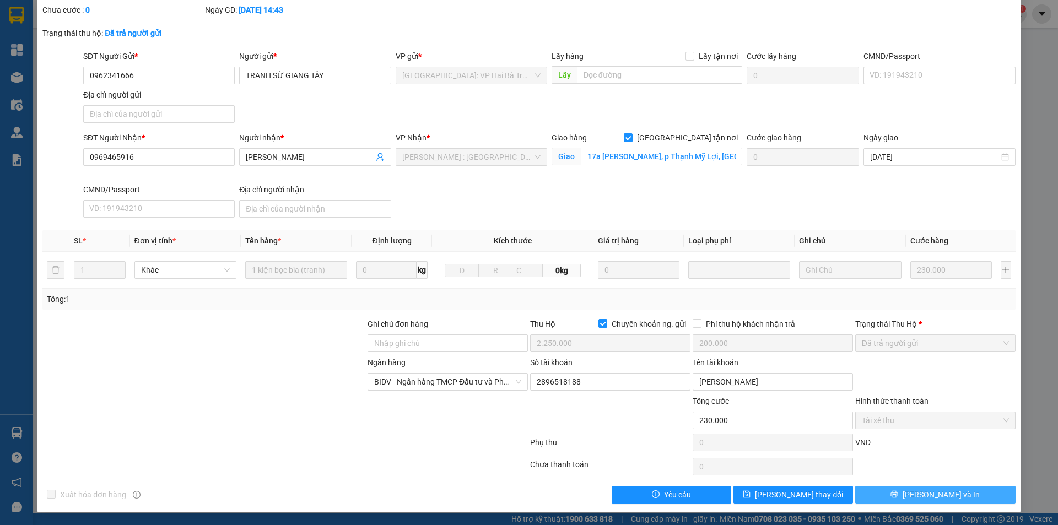
click at [932, 497] on span "[PERSON_NAME] và In" at bounding box center [941, 495] width 77 height 12
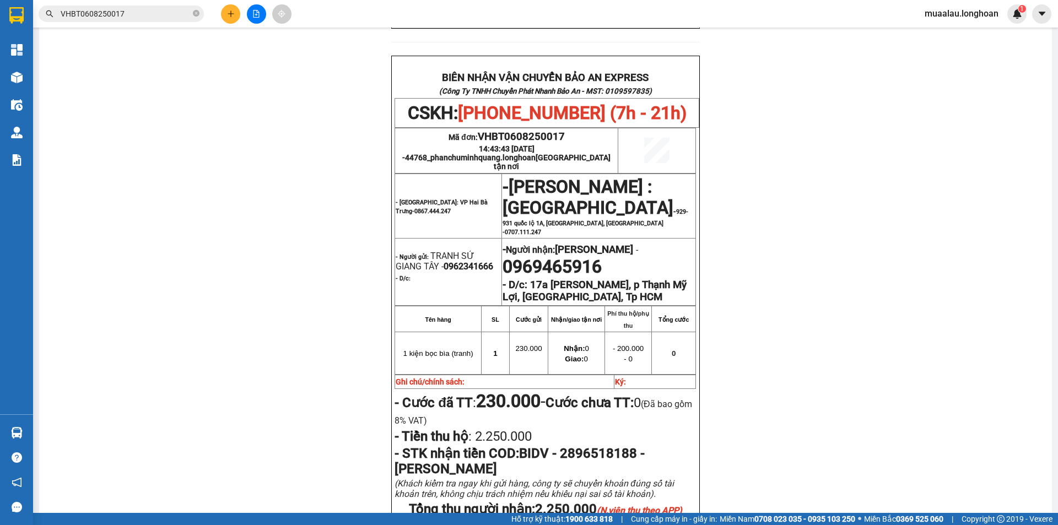
scroll to position [496, 0]
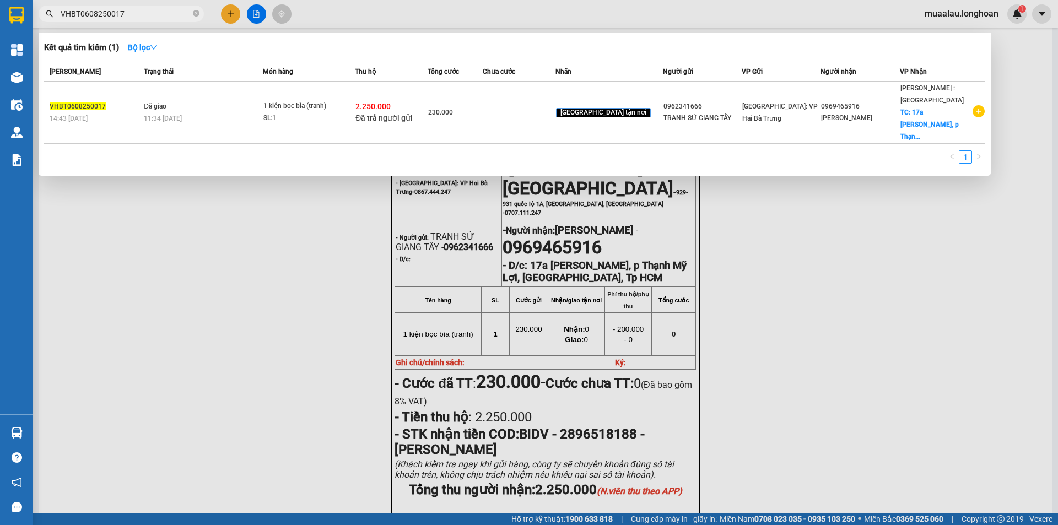
click at [133, 15] on input "VHBT0608250017" at bounding box center [126, 14] width 130 height 12
paste input "PMD0908250002"
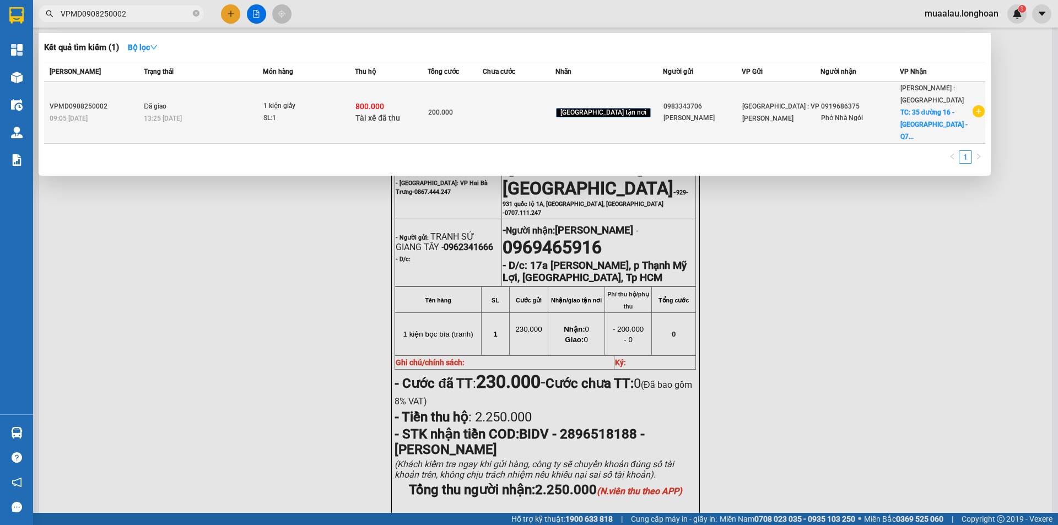
type input "VPMD0908250002"
click at [139, 101] on div "VPMD0908250002" at bounding box center [95, 107] width 91 height 12
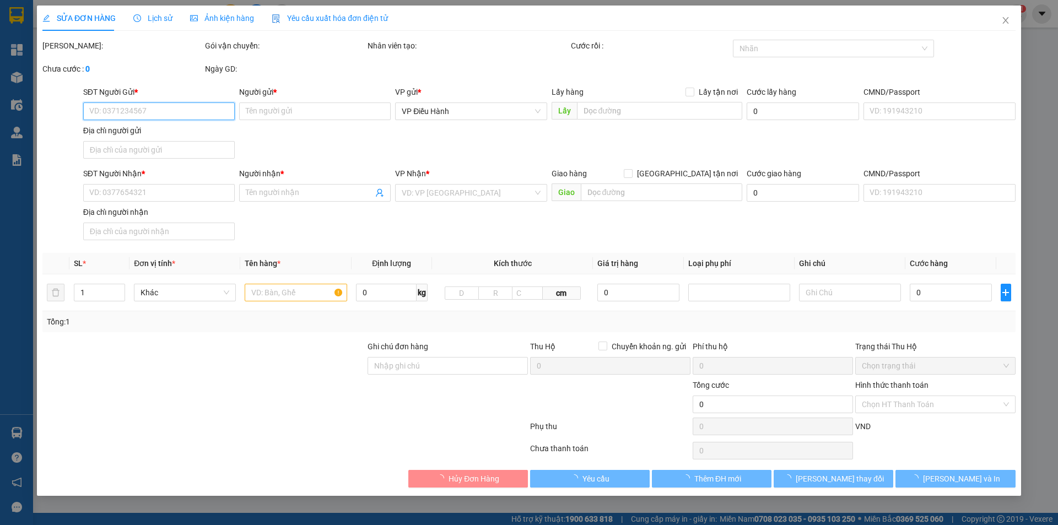
type input "0983343706"
type input "[PERSON_NAME]"
type input "0919686375"
type input "Phở Nhà Ngói"
checkbox input "true"
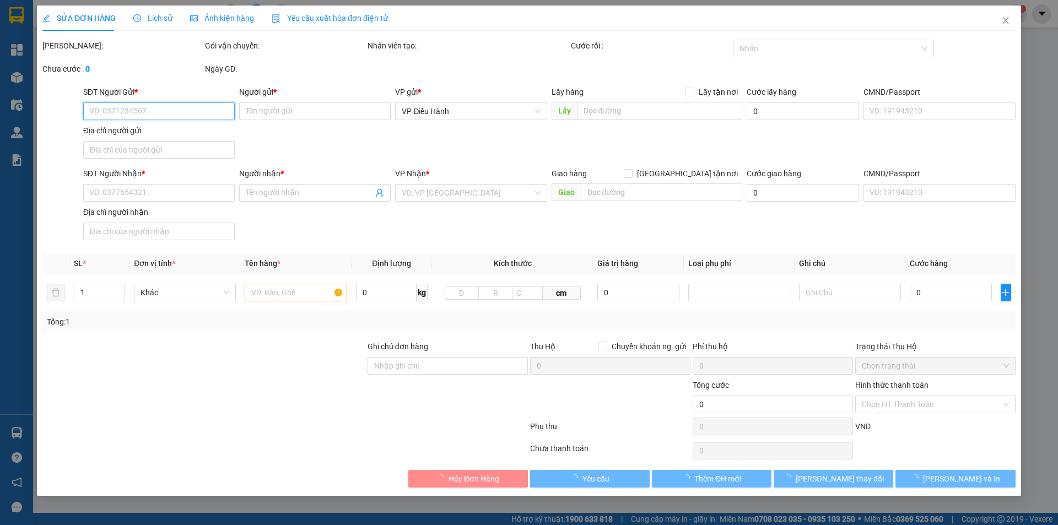
type input "35 đường 16 - [GEOGRAPHIC_DATA] - [GEOGRAPHIC_DATA] - HCM"
checkbox input "true"
type input "800.000"
type input "5.000"
type input "200.000"
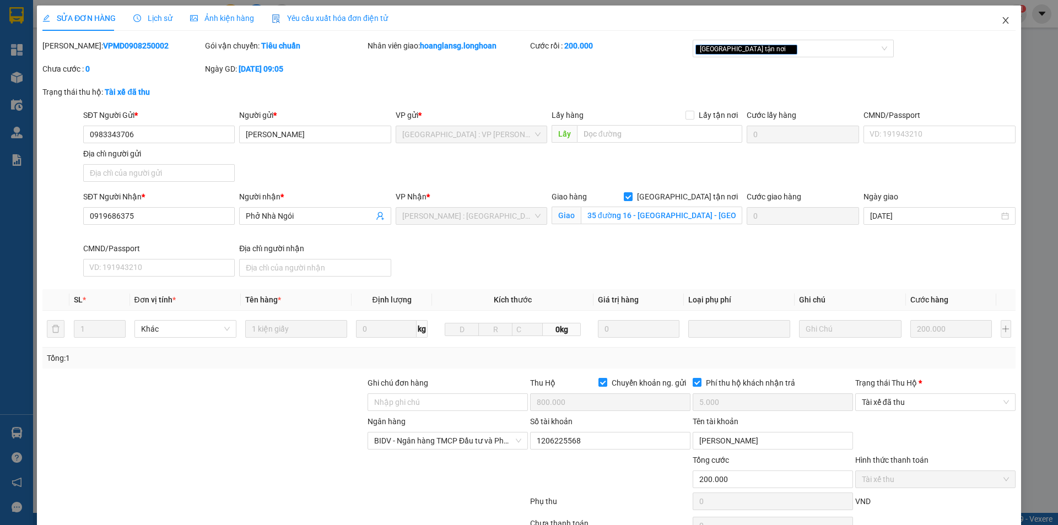
click at [1001, 23] on icon "close" at bounding box center [1005, 20] width 9 height 9
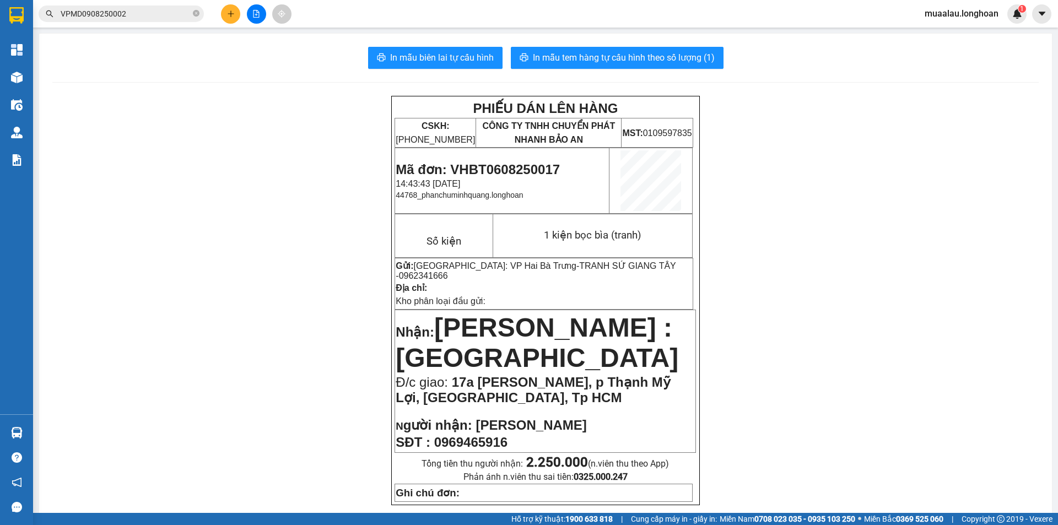
click at [140, 15] on input "VPMD0908250002" at bounding box center [126, 14] width 130 height 12
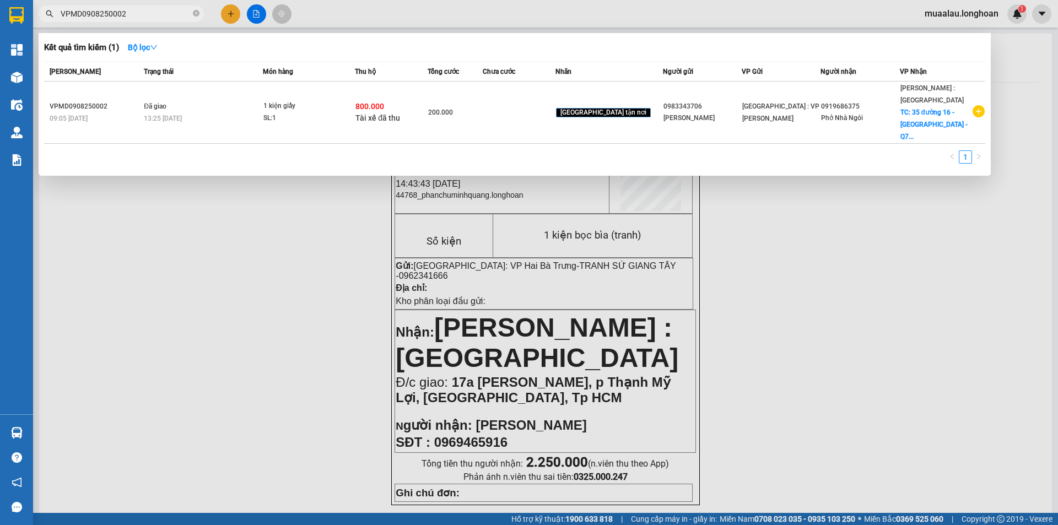
click at [140, 15] on input "VPMD0908250002" at bounding box center [126, 14] width 130 height 12
paste input "VHBT0908250032"
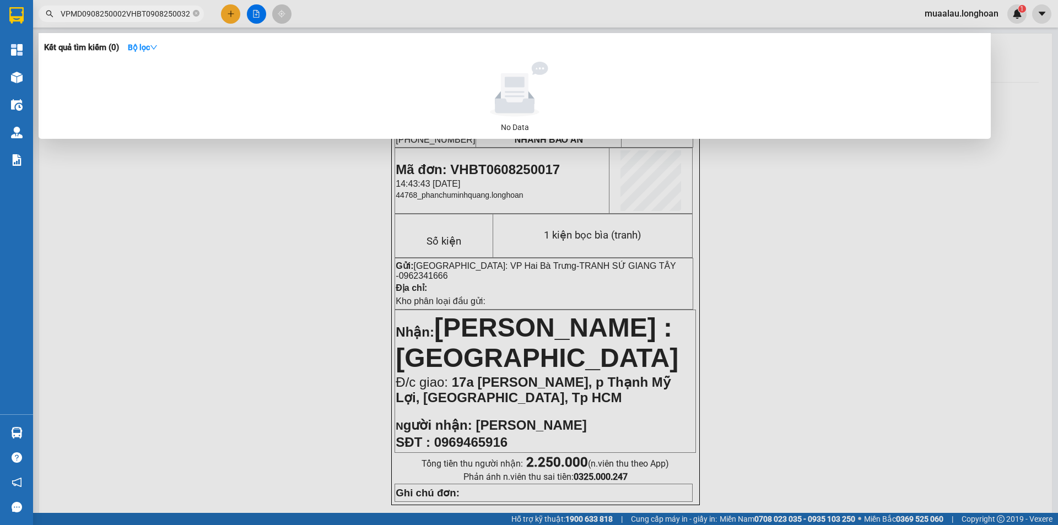
paste input "text"
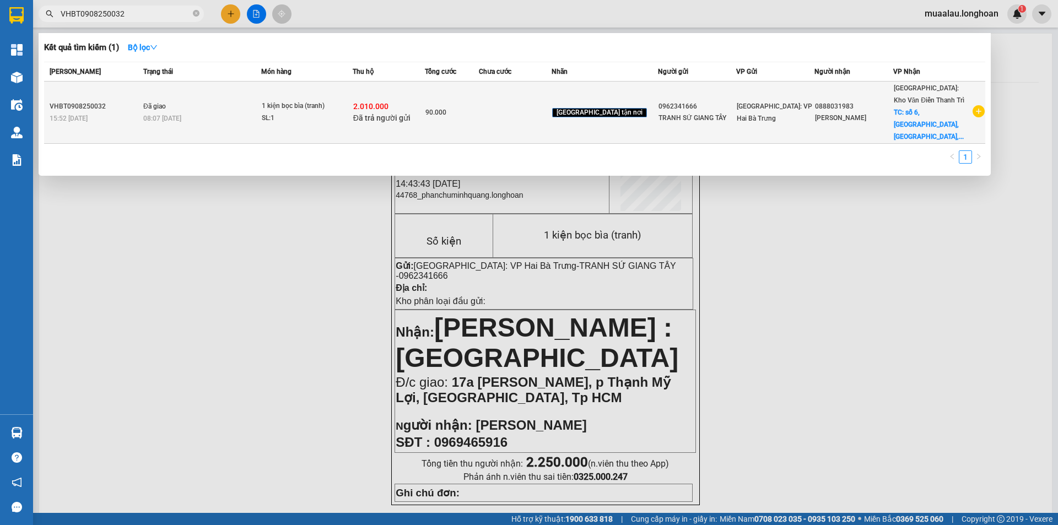
type input "VHBT0908250032"
click at [159, 103] on span "Đã giao" at bounding box center [154, 107] width 23 height 8
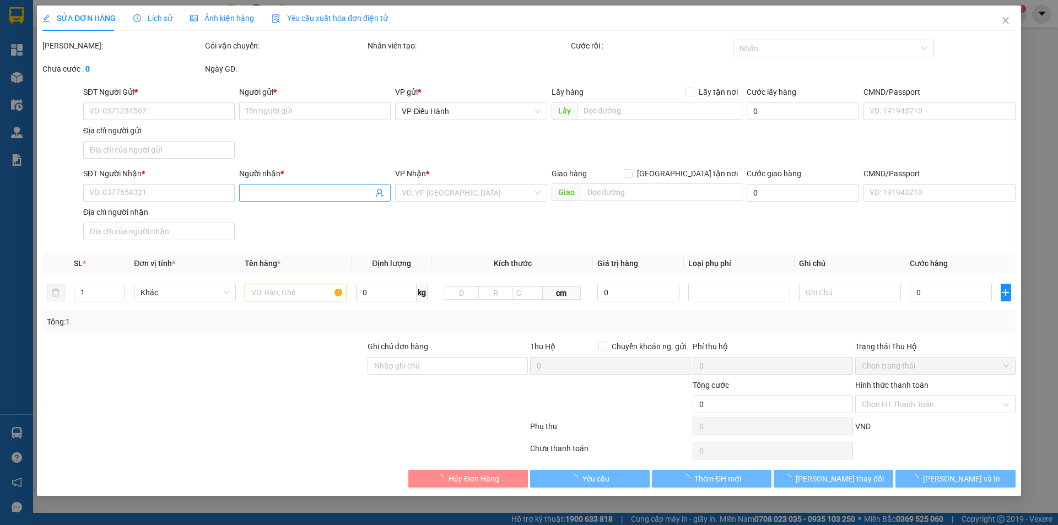
type input "0962341666"
type input "TRANH SỨ GIANG TÂY"
type input "0888031983"
type input "[PERSON_NAME]"
checkbox input "true"
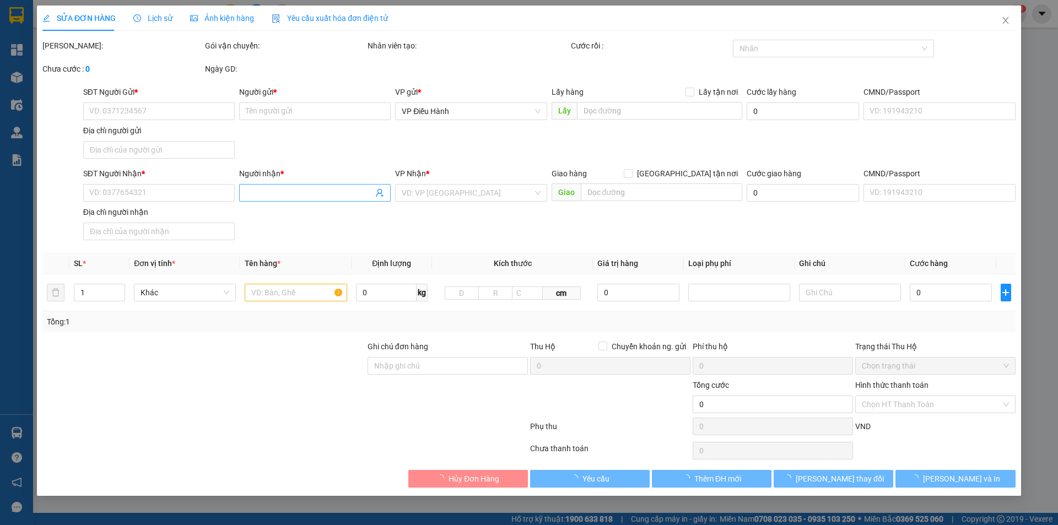
type input "số 6, [GEOGRAPHIC_DATA], [GEOGRAPHIC_DATA], [GEOGRAPHIC_DATA]"
checkbox input "true"
type input "2.010.000"
type input "20.000"
type input "90.000"
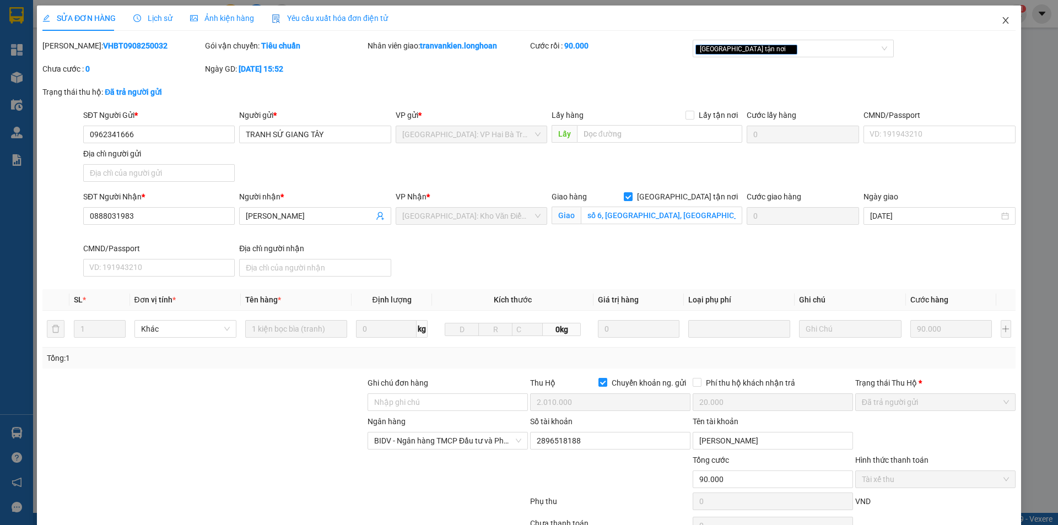
click at [1001, 20] on icon "close" at bounding box center [1005, 20] width 9 height 9
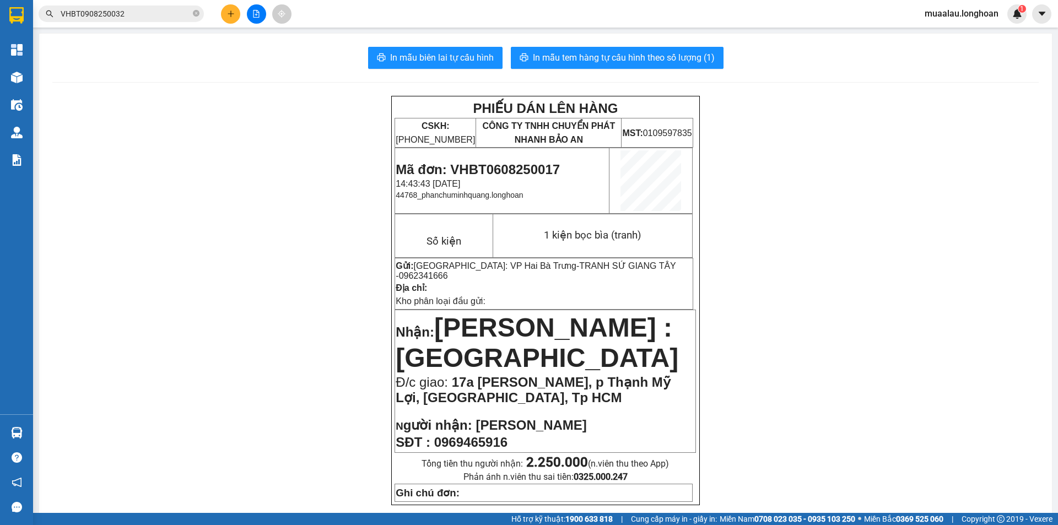
click at [139, 14] on input "VHBT0908250032" at bounding box center [126, 14] width 130 height 12
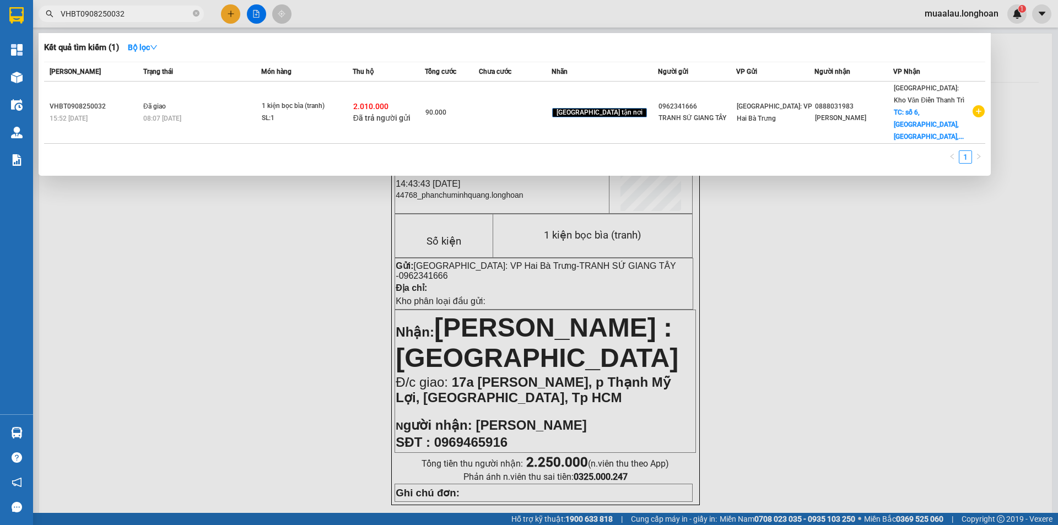
click at [139, 14] on input "VHBT0908250032" at bounding box center [126, 14] width 130 height 12
paste input "HNHD0908250032"
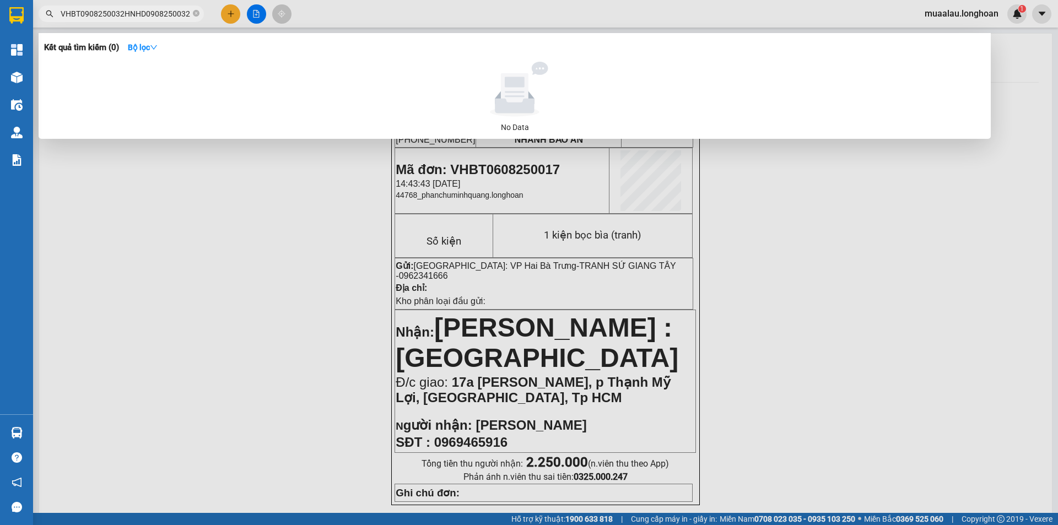
paste input "text"
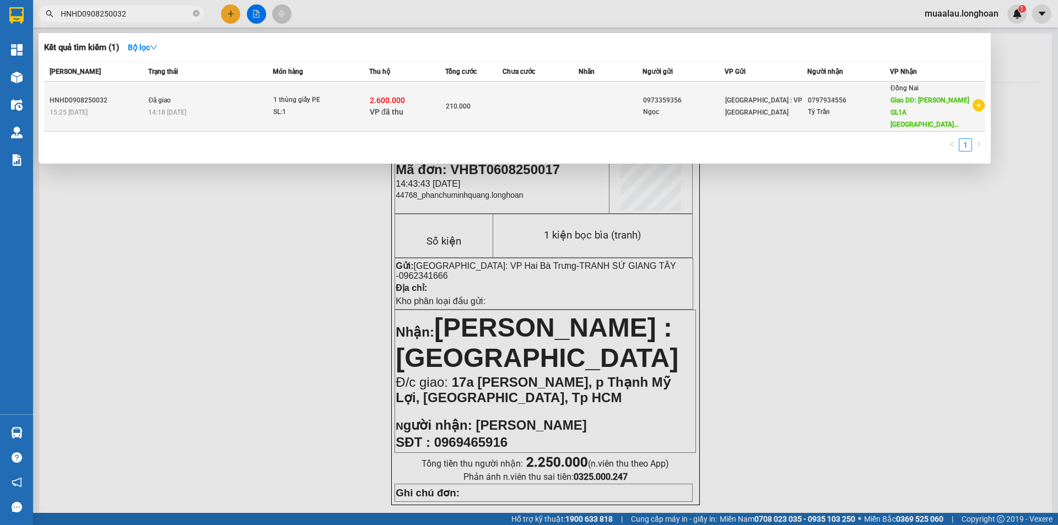
type input "HNHD0908250032"
click at [145, 106] on div "15:25 [DATE]" at bounding box center [97, 112] width 95 height 12
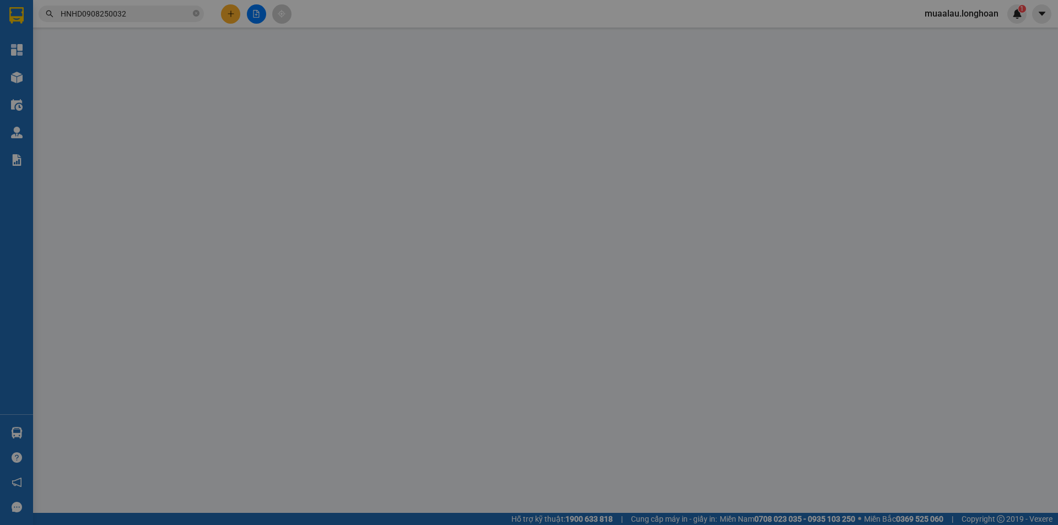
type input "0973359356"
type input "Ngọc"
type input "0797934556"
type input "Tý Trần"
type input "Xuân Lộc QL1A [GEOGRAPHIC_DATA]"
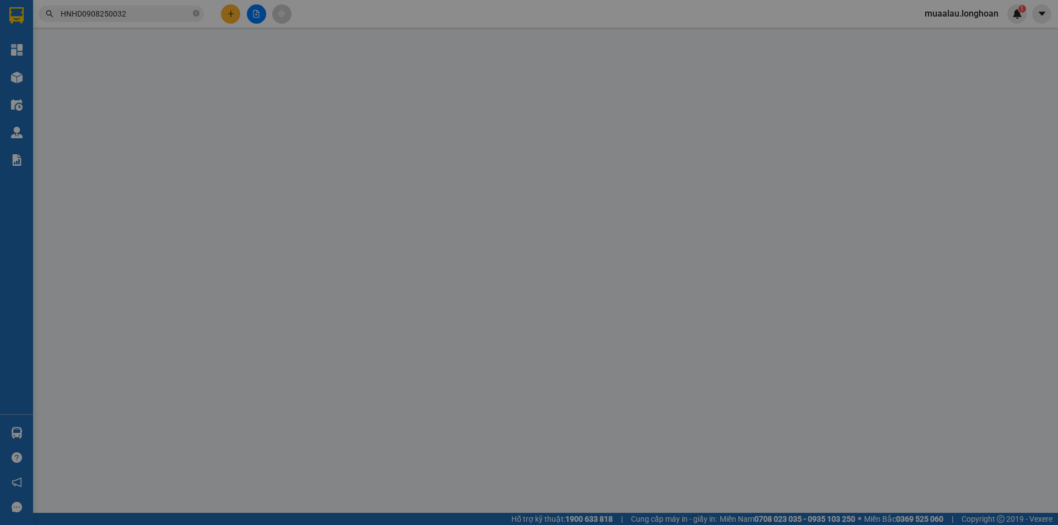
checkbox input "true"
type input "2.600.000"
type input "20.000"
type input "210.000"
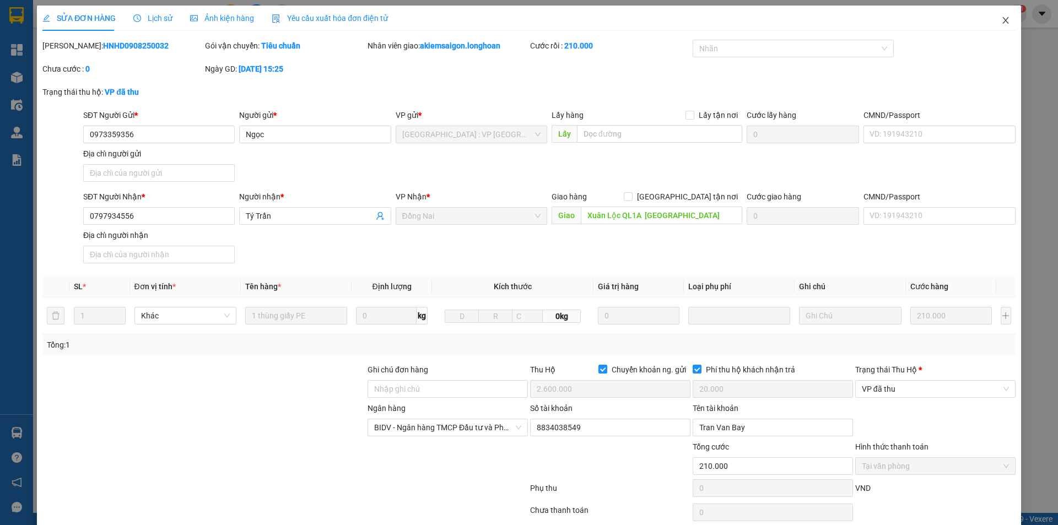
click at [1002, 21] on icon "close" at bounding box center [1005, 20] width 6 height 7
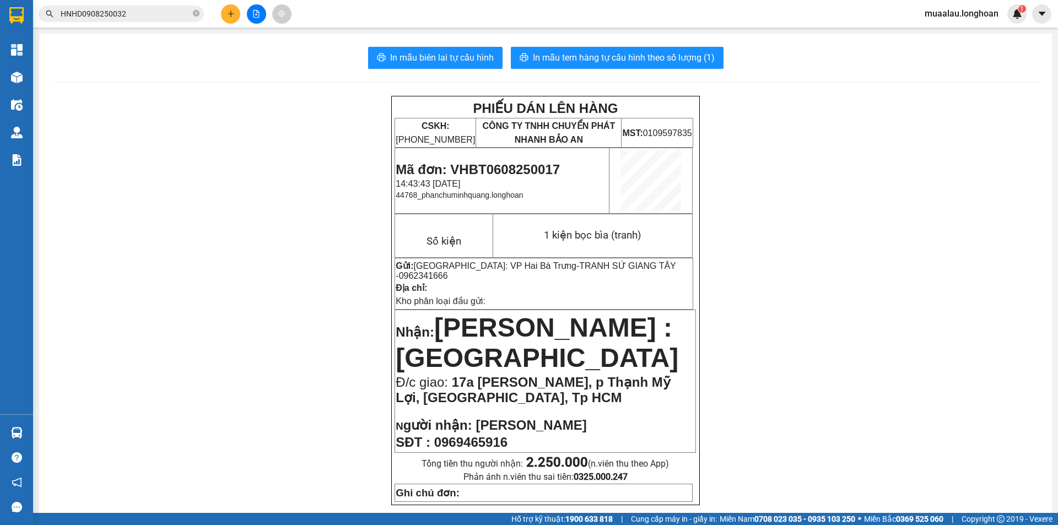
click at [130, 9] on input "HNHD0908250032" at bounding box center [126, 14] width 130 height 12
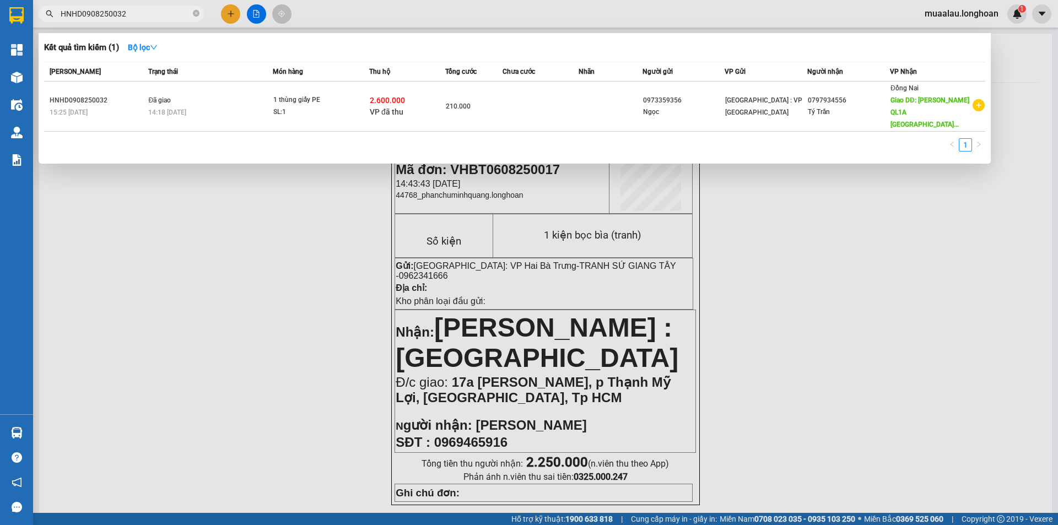
click at [130, 9] on input "HNHD0908250032" at bounding box center [126, 14] width 130 height 12
paste input "VD0908250034"
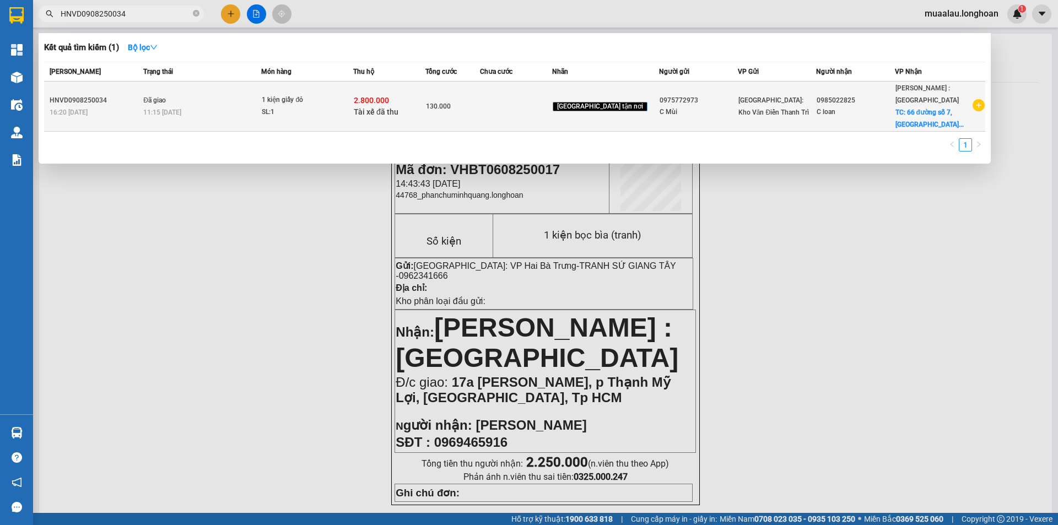
type input "HNVD0908250034"
click at [161, 88] on td "Đã giao 11:15 [DATE]" at bounding box center [201, 107] width 121 height 50
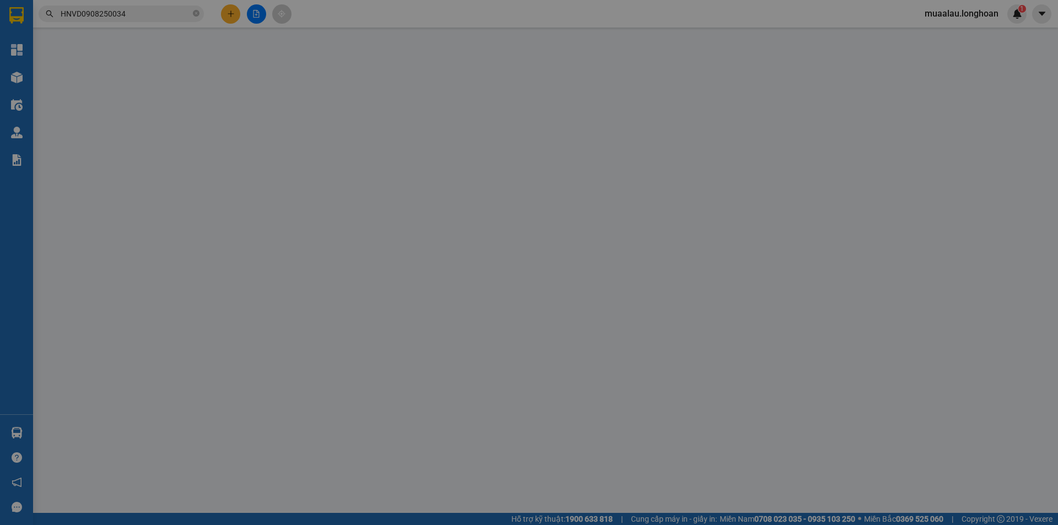
type input "0975772973"
type input "C Mùi"
type input "0985022825"
type input "C loan"
checkbox input "true"
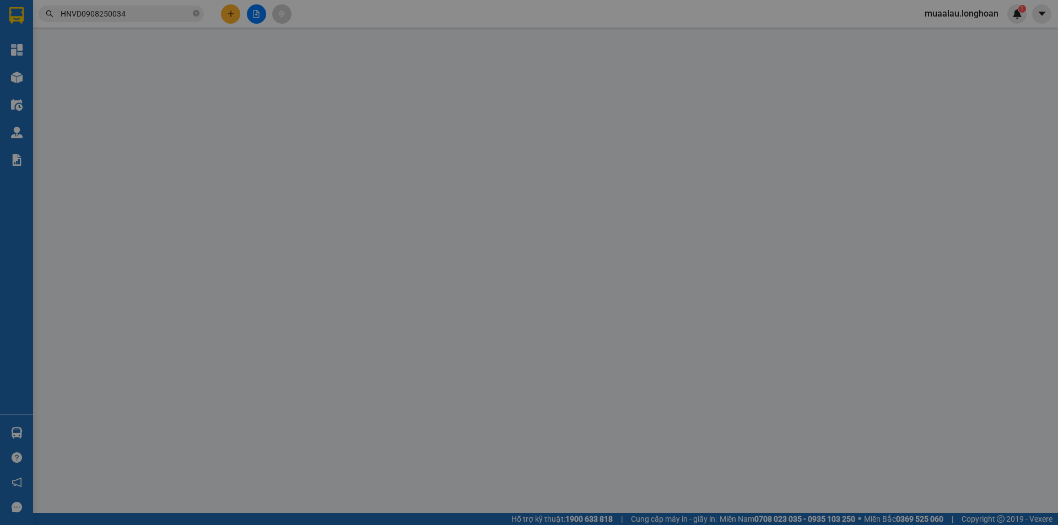
type input "[STREET_ADDRESS]"
checkbox input "true"
type input "2.800.000"
type input "20.000"
type input "130.000"
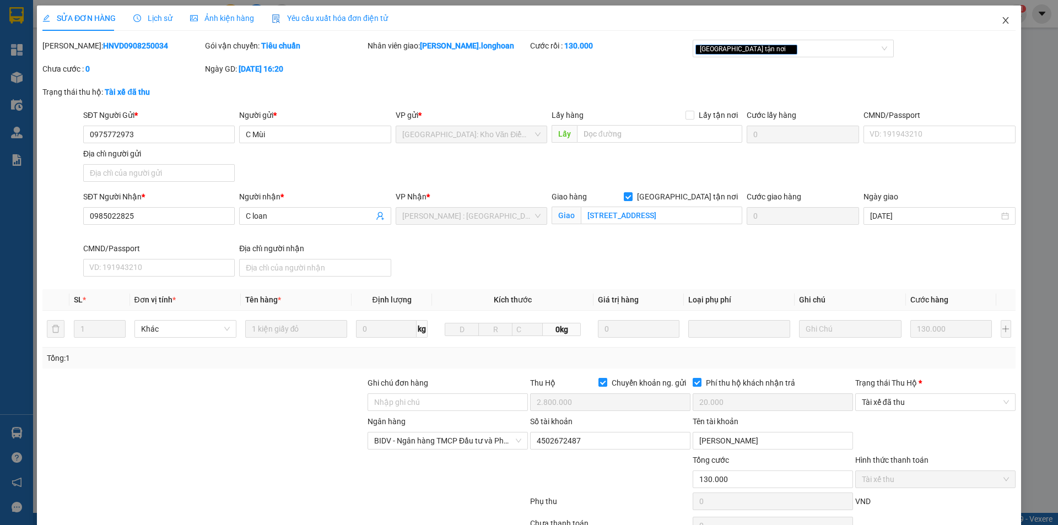
click at [998, 25] on span "Close" at bounding box center [1005, 21] width 31 height 31
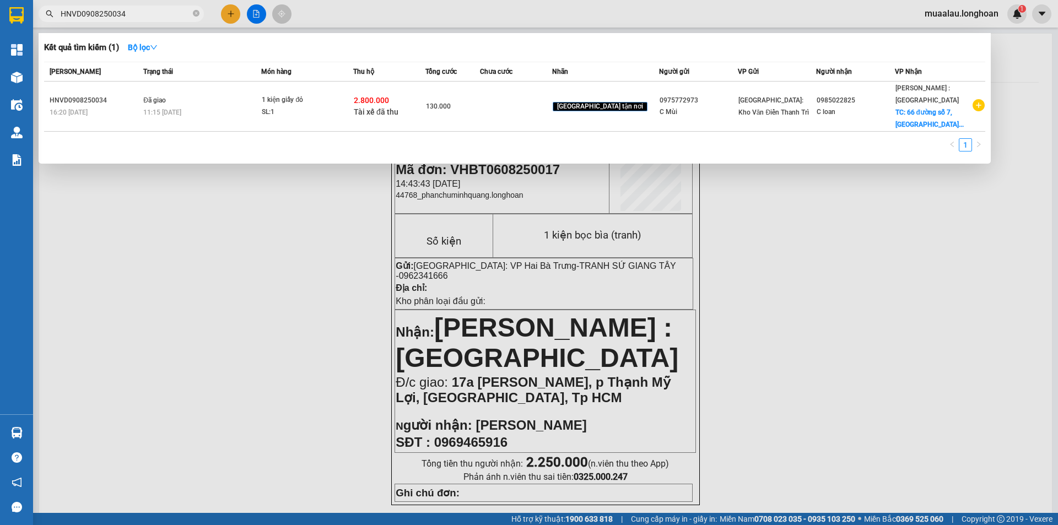
click at [141, 18] on input "HNVD0908250034" at bounding box center [126, 14] width 130 height 12
paste input "VPTX0708250003"
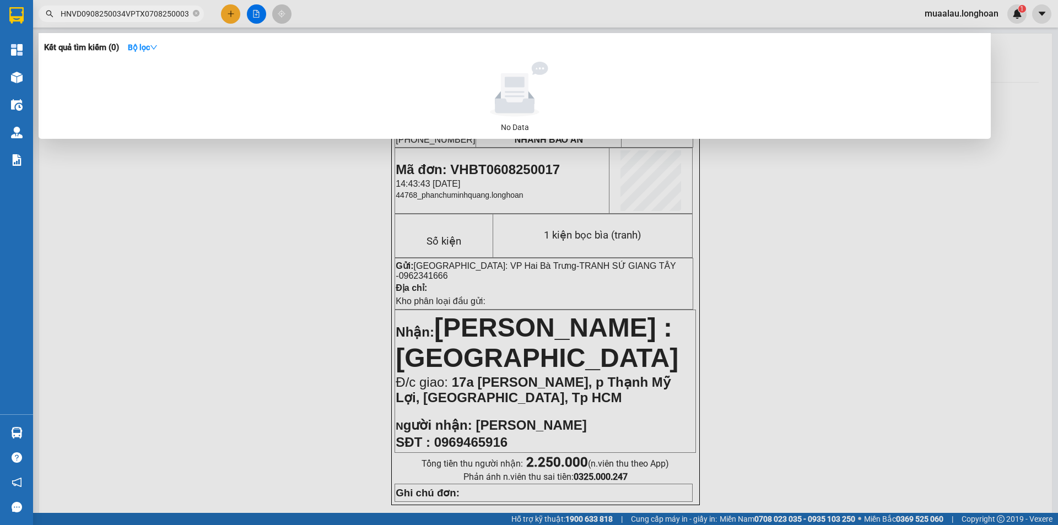
paste input "text"
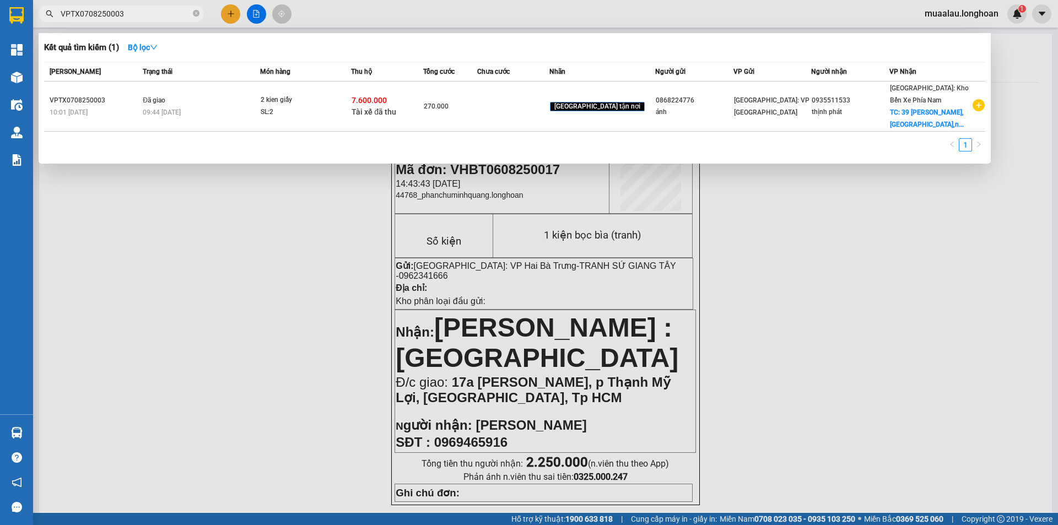
type input "VPTX0708250003"
click at [139, 101] on div "VPTX0708250003" at bounding box center [95, 101] width 90 height 12
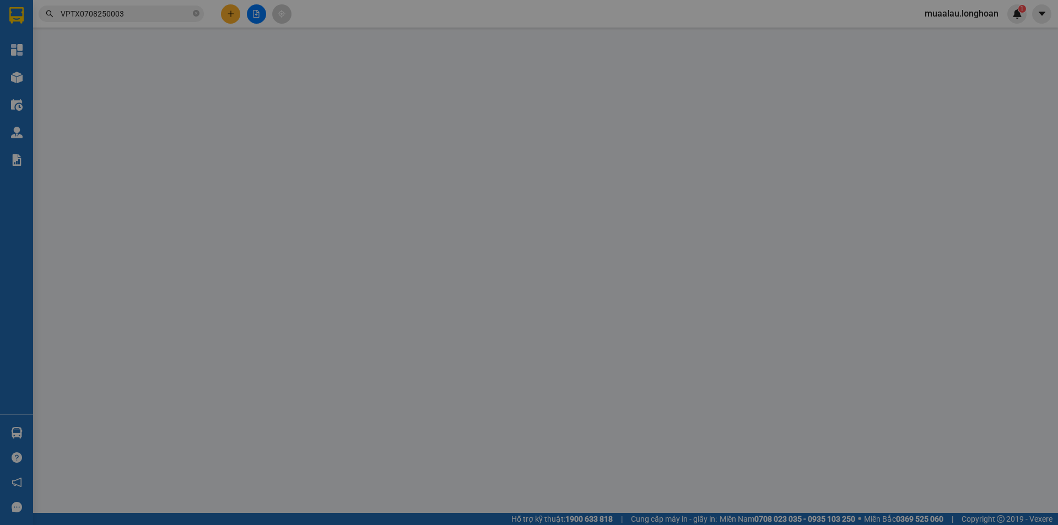
type input "0868224776"
type input "ánh"
type input "0935511533"
type input "thịnh phát"
checkbox input "true"
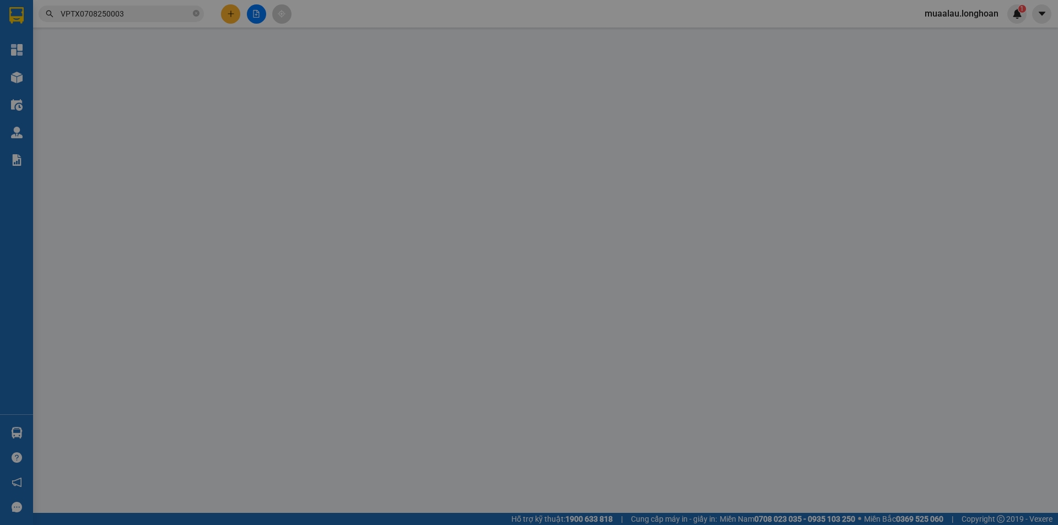
type input "39 [PERSON_NAME],[GEOGRAPHIC_DATA],[GEOGRAPHIC_DATA]"
checkbox input "true"
type input "7.600.000"
type input "30.000"
type input "270.000"
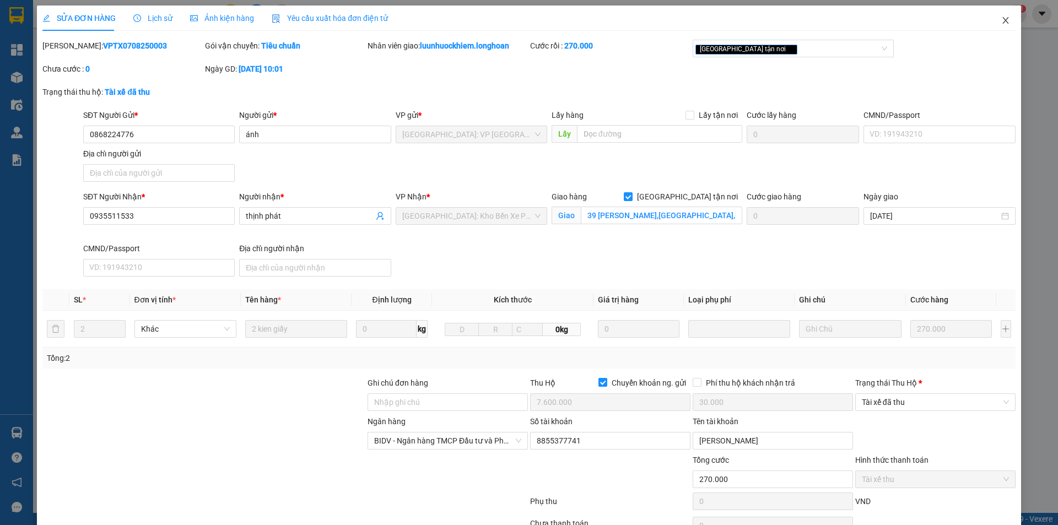
click at [1001, 20] on icon "close" at bounding box center [1005, 20] width 9 height 9
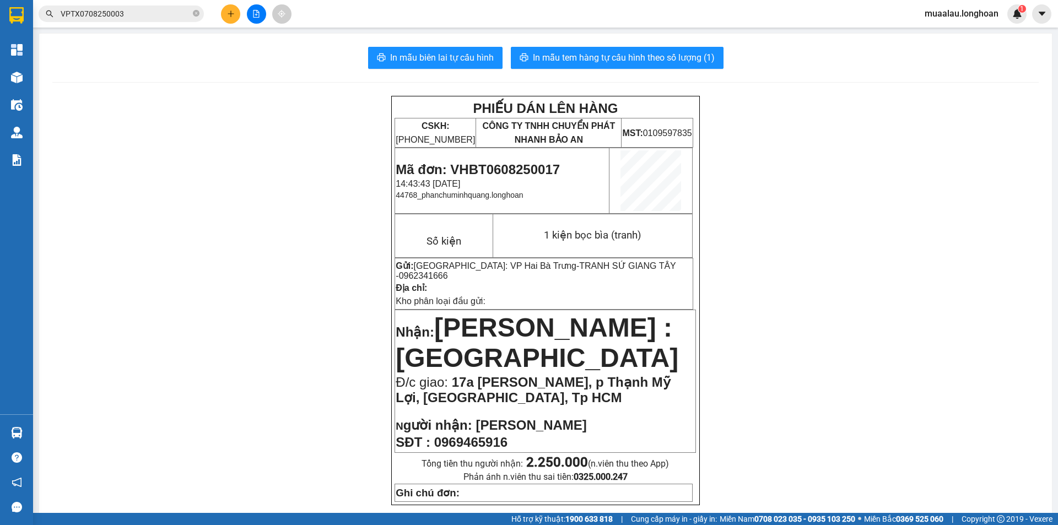
click at [136, 14] on input "VPTX0708250003" at bounding box center [126, 14] width 130 height 12
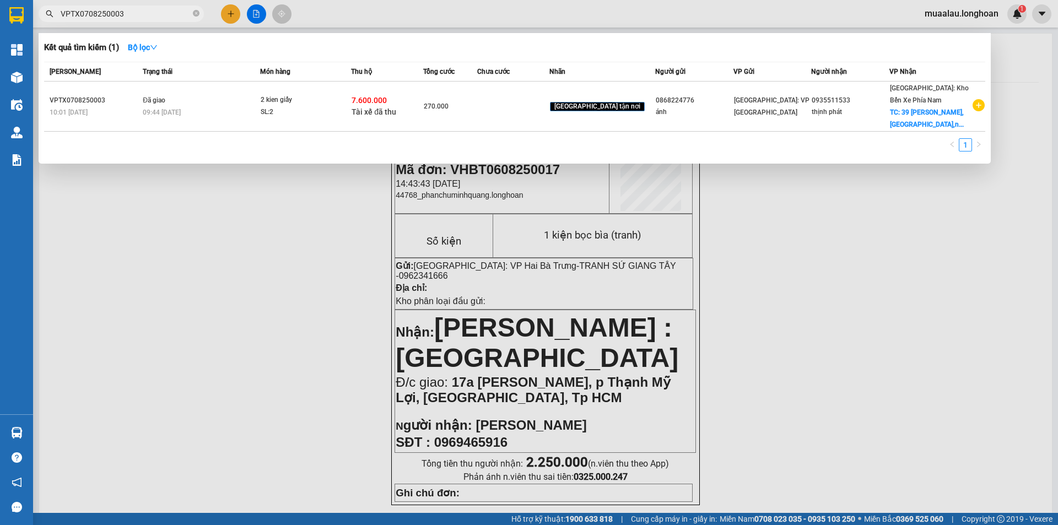
click at [136, 14] on input "VPTX0708250003" at bounding box center [126, 14] width 130 height 12
paste input "VPHM0708250019"
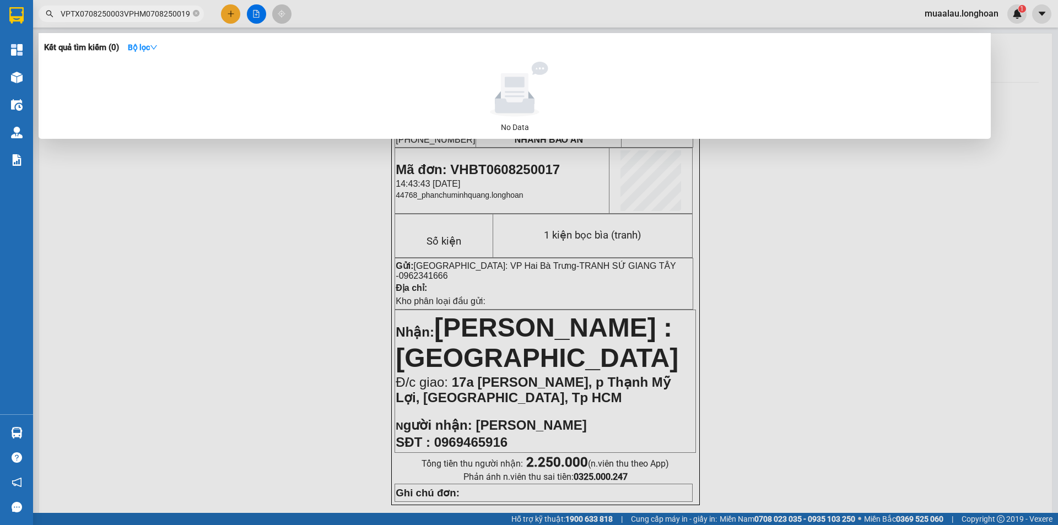
paste input "text"
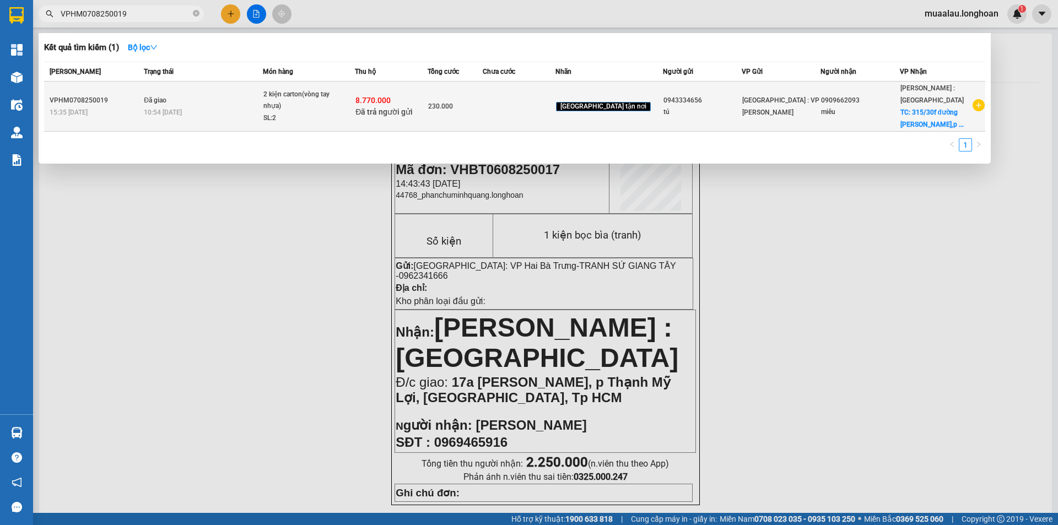
type input "VPHM0708250019"
click at [182, 101] on td "Đã giao 10:54 [DATE]" at bounding box center [201, 107] width 121 height 50
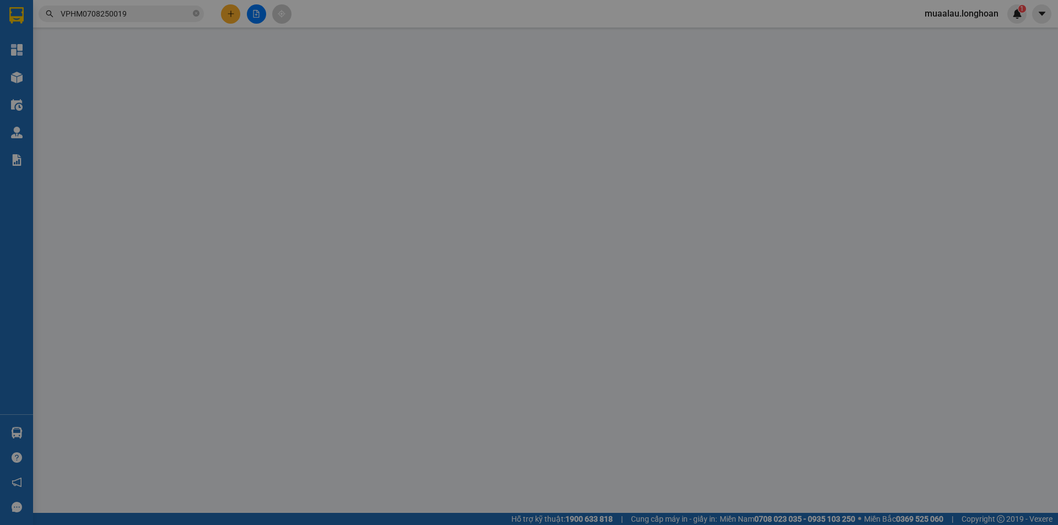
type input "0943334656"
type input "tú"
type input "0909662093"
type input "miêu"
checkbox input "true"
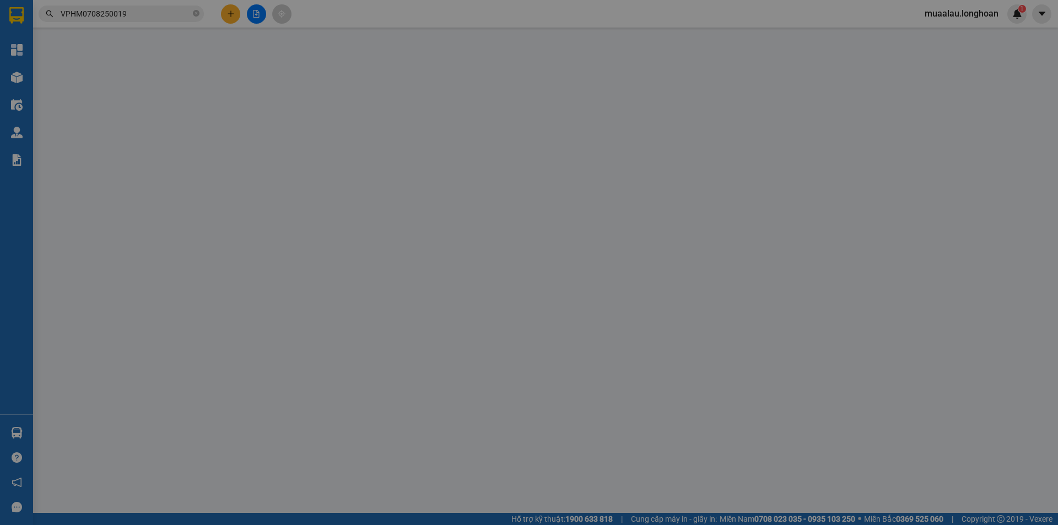
type input "315/30f đường [PERSON_NAME],p nhiêu lộc,[GEOGRAPHIC_DATA],hcm"
type input "nhận nguyên kiện,giao nguyên kiện,gẫy k đền"
checkbox input "true"
type input "8.770.000"
type input "25.000"
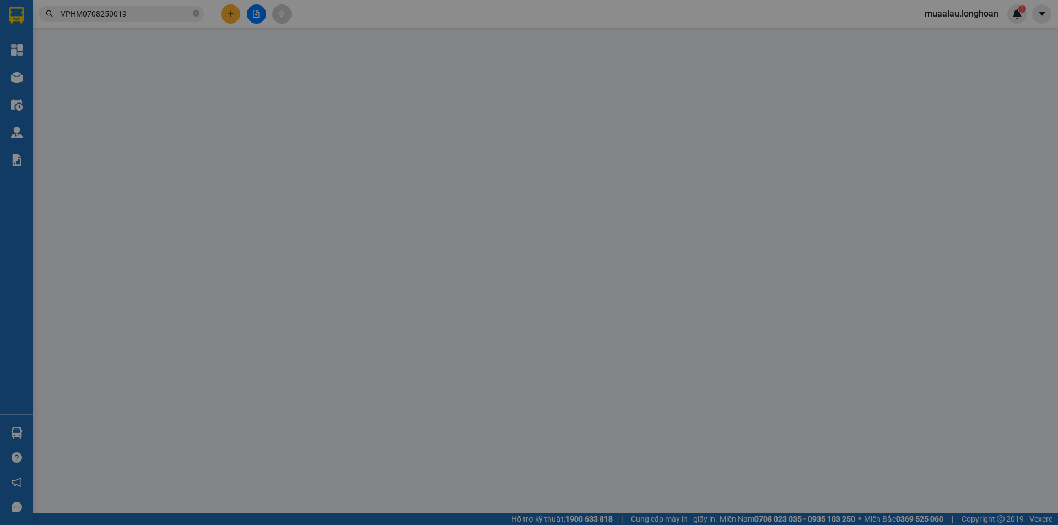
type input "230.000"
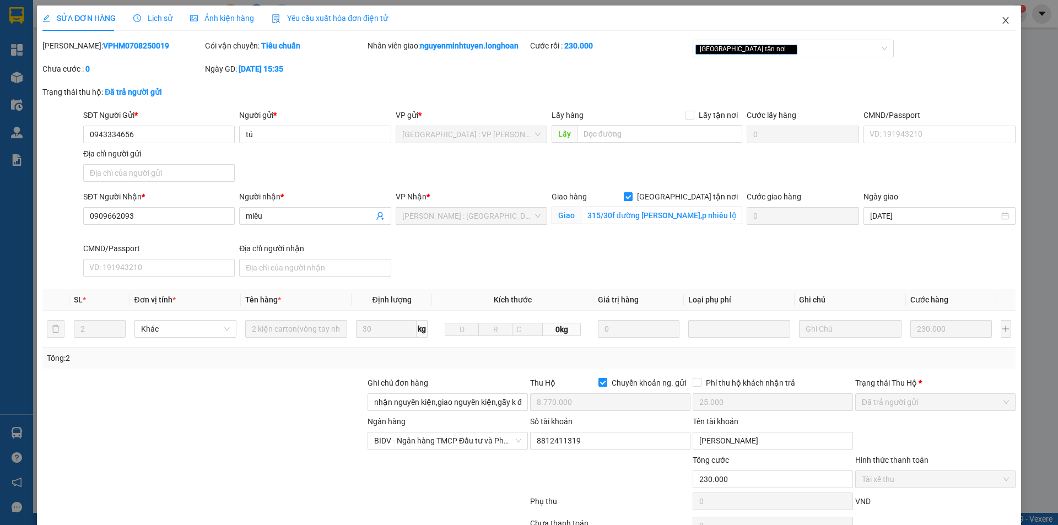
click at [1001, 23] on icon "close" at bounding box center [1005, 20] width 9 height 9
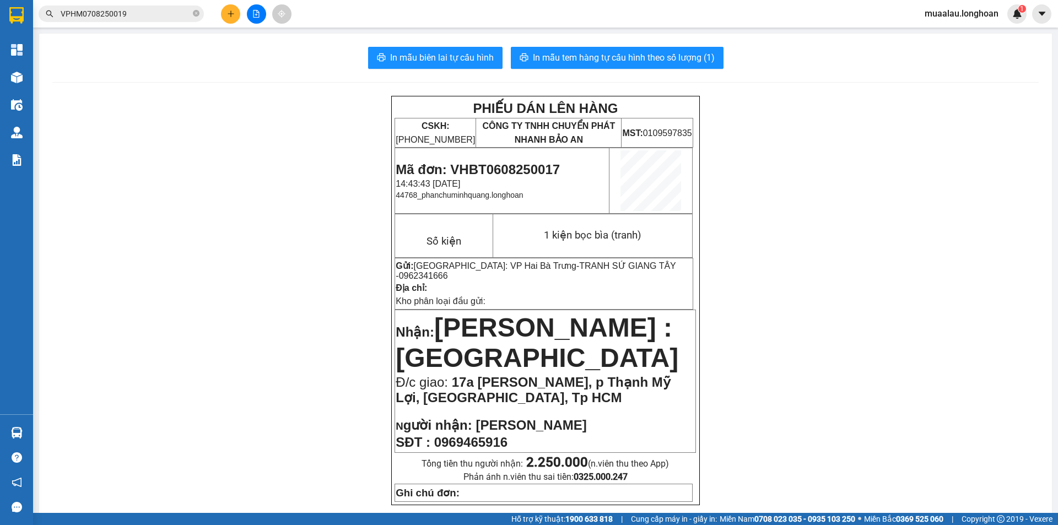
click at [132, 18] on input "VPHM0708250019" at bounding box center [126, 14] width 130 height 12
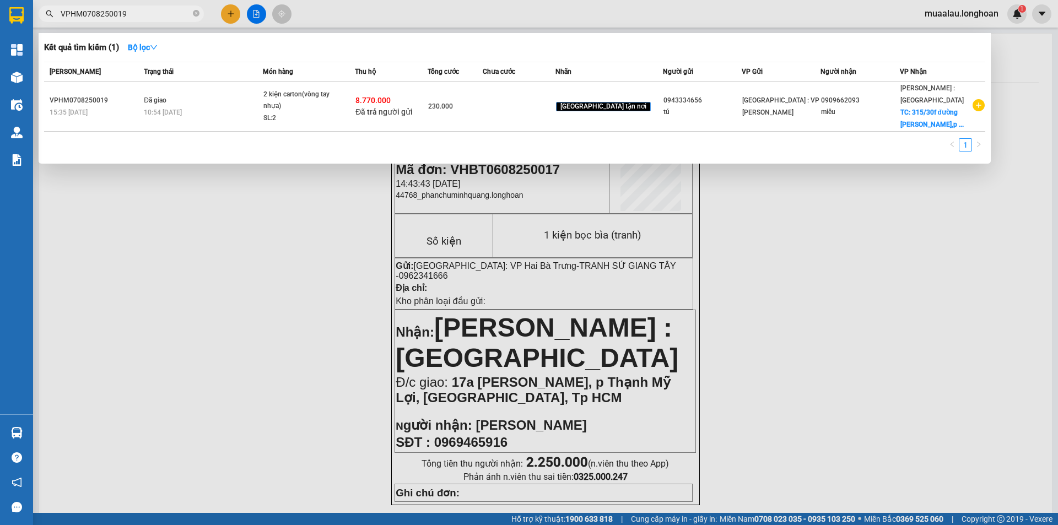
click at [132, 18] on input "VPHM0708250019" at bounding box center [126, 14] width 130 height 12
paste input "HNHD0708250013"
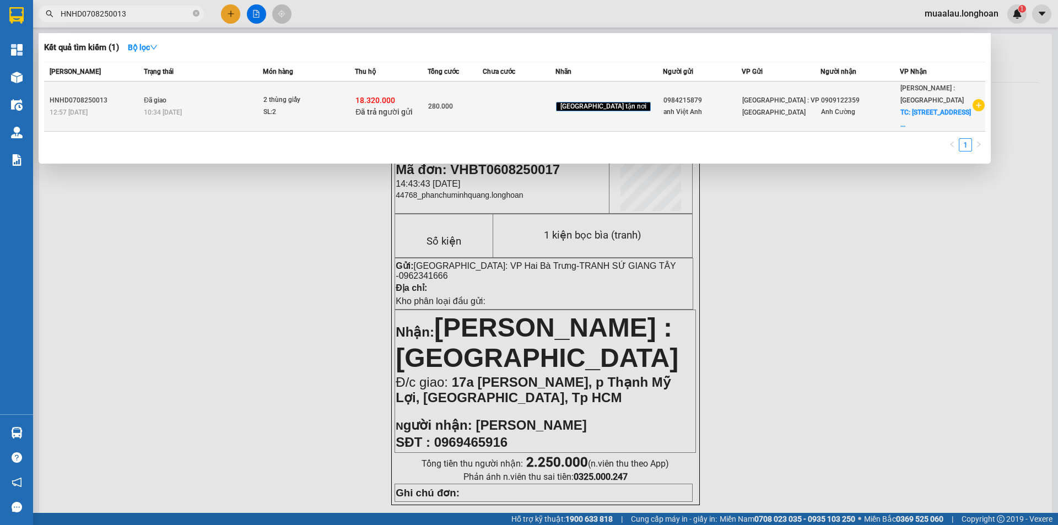
type input "HNHD0708250013"
click at [195, 105] on td "Đã giao 10:34 [DATE]" at bounding box center [201, 107] width 121 height 50
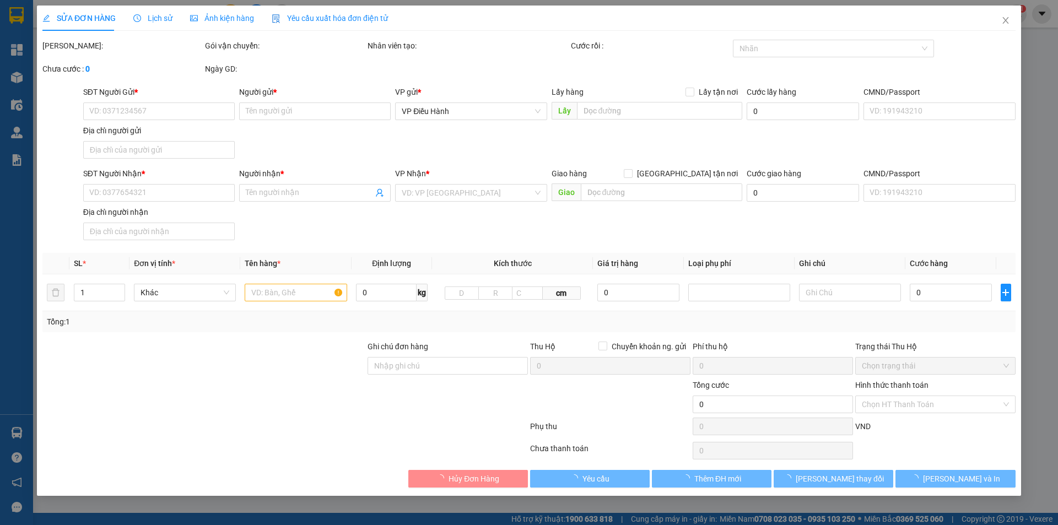
type input "0984215879"
type input "anh Việt Anh"
type input "0909122359"
type input "Anh Cường"
checkbox input "true"
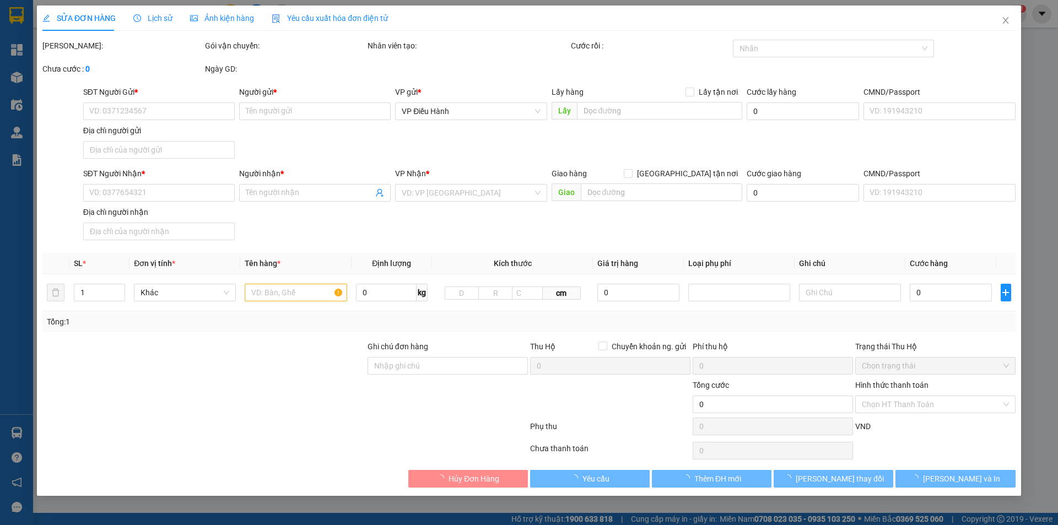
type input "[STREET_ADDRESS]"
checkbox input "true"
type input "18.320.000"
type input "35.000"
type input "280.000"
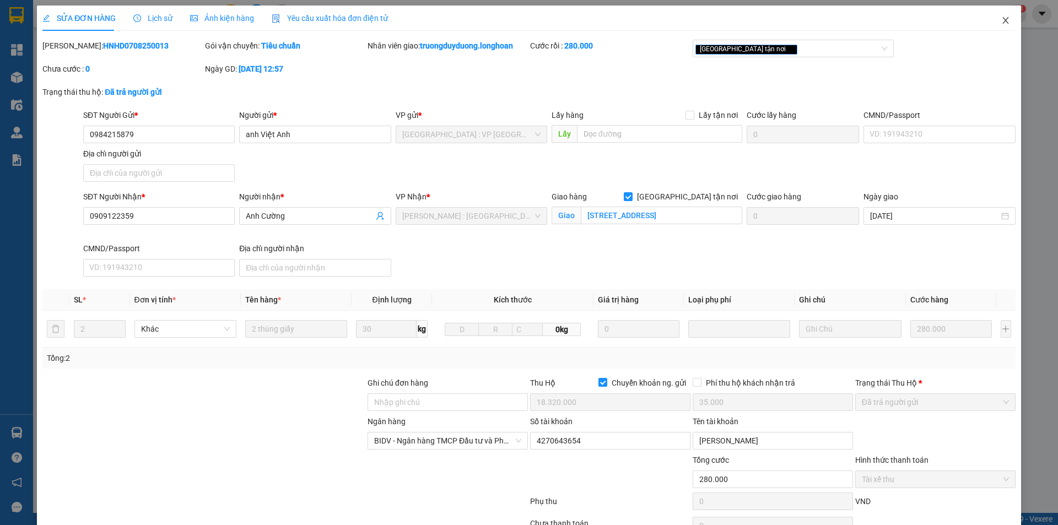
click at [1001, 24] on icon "close" at bounding box center [1005, 20] width 9 height 9
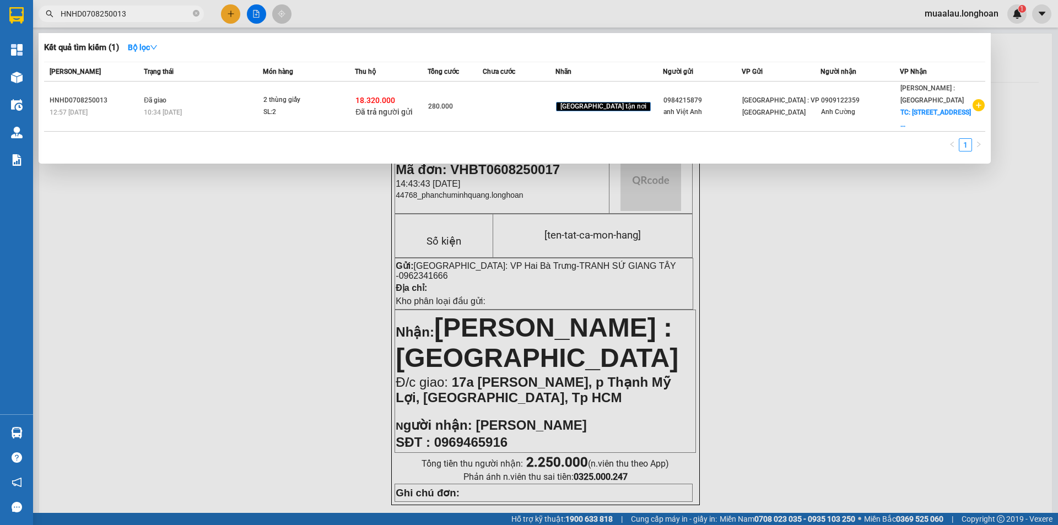
click at [154, 15] on input "HNHD0708250013" at bounding box center [126, 14] width 130 height 12
paste input "VP100608250004"
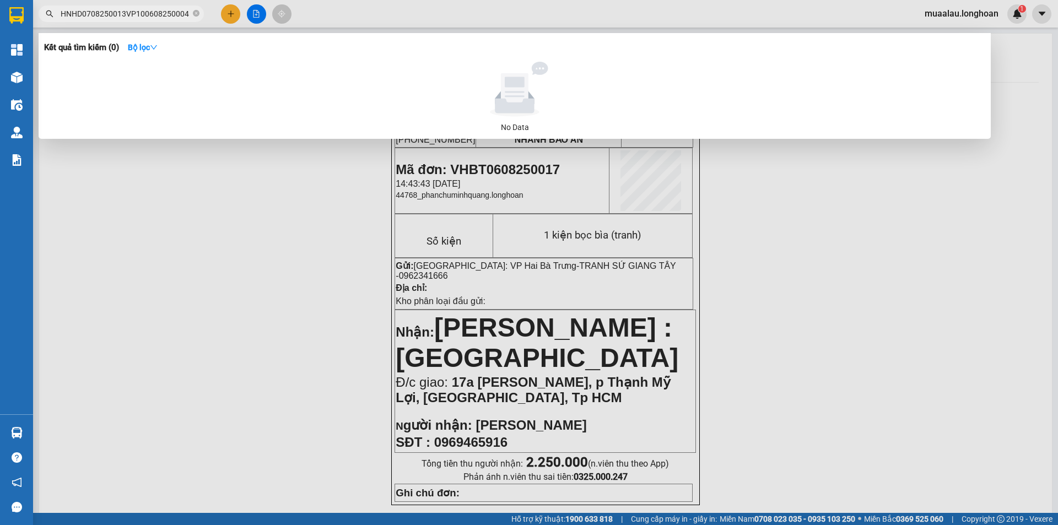
paste input "text"
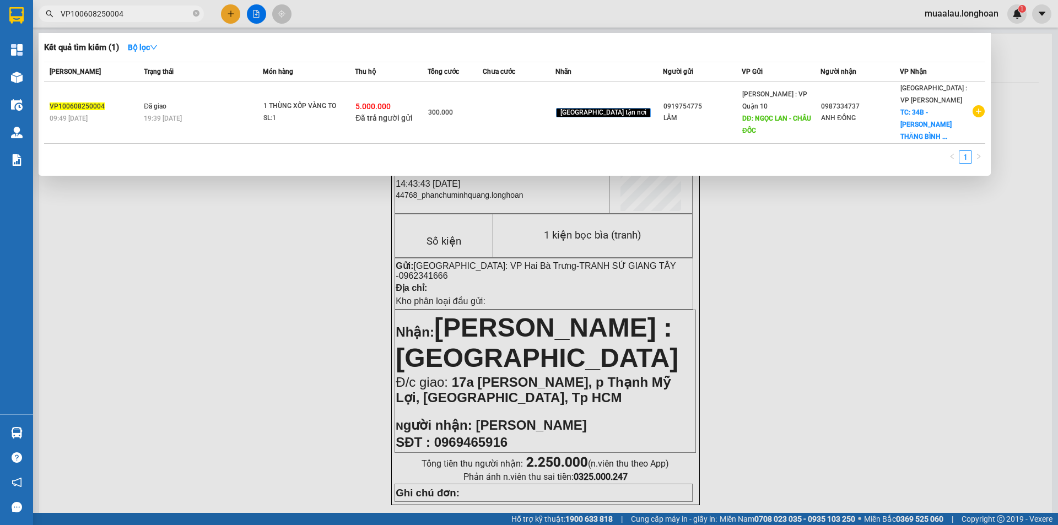
click at [127, 17] on input "VP100608250004" at bounding box center [126, 14] width 130 height 12
paste input "708250008"
click at [248, 311] on div at bounding box center [529, 262] width 1058 height 525
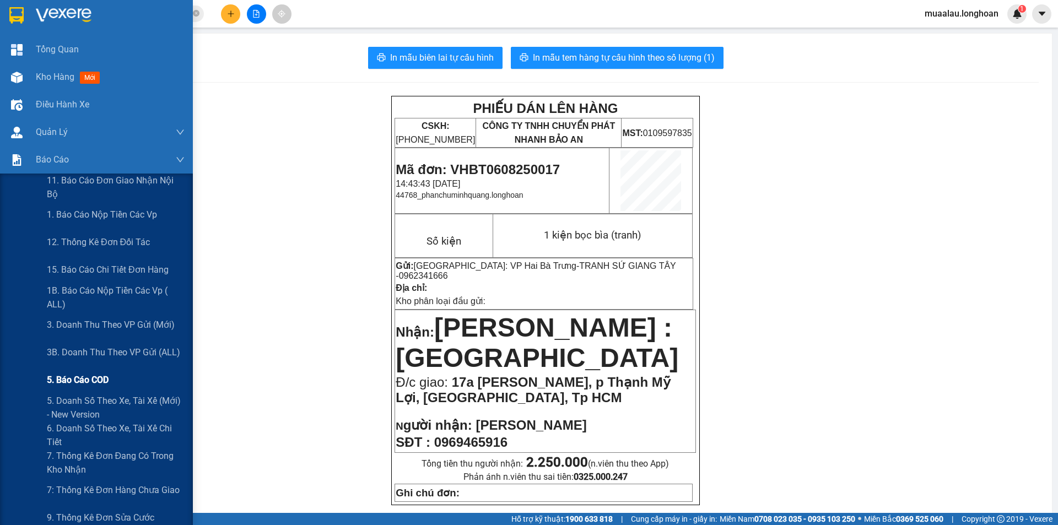
click at [108, 378] on span "5. Báo cáo COD" at bounding box center [78, 380] width 62 height 14
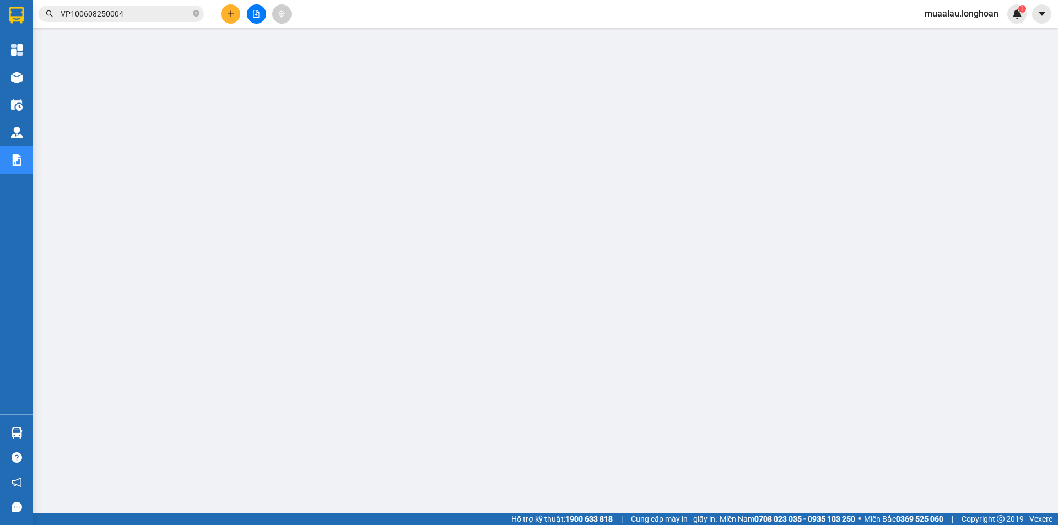
click at [145, 14] on input "VP100608250004" at bounding box center [126, 14] width 130 height 12
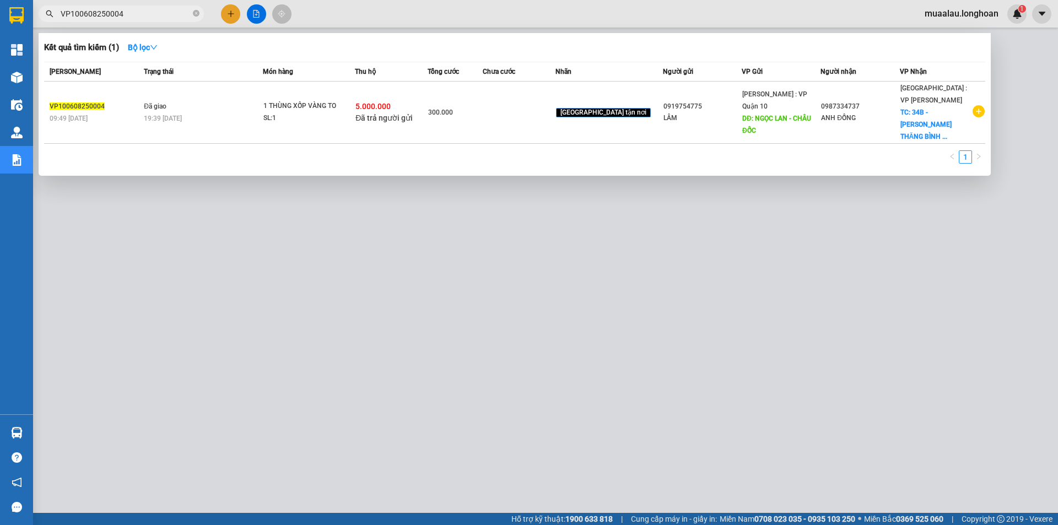
click at [145, 14] on input "VP100608250004" at bounding box center [126, 14] width 130 height 12
paste input "HNVD2207250010"
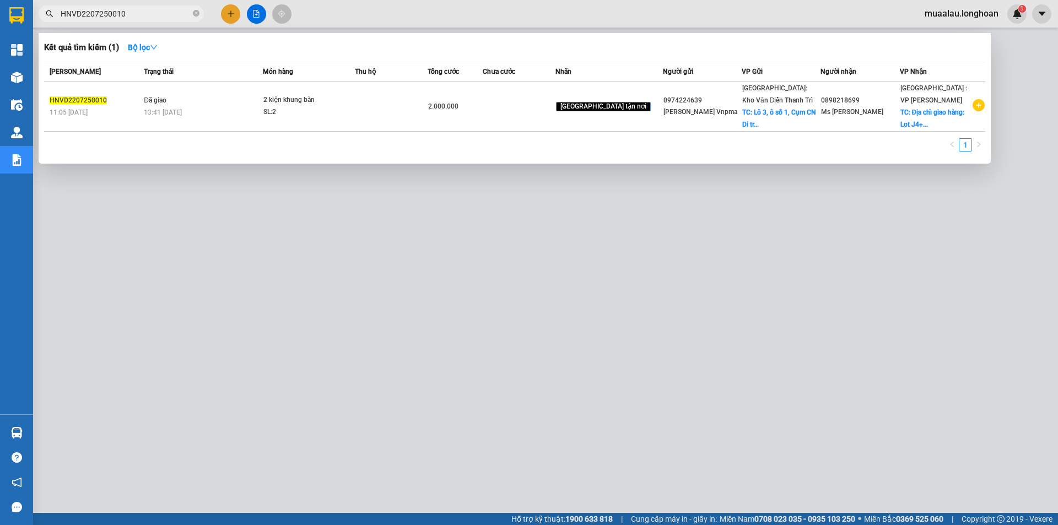
click at [150, 17] on input "HNVD2207250010" at bounding box center [126, 14] width 130 height 12
paste input "130825002"
click at [138, 17] on input "HNVD1308250020" at bounding box center [126, 14] width 130 height 12
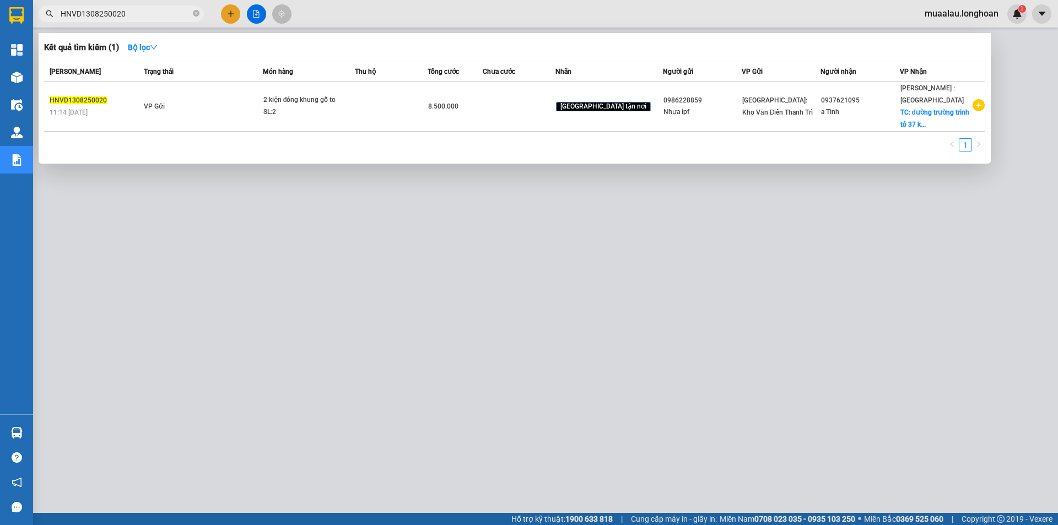
paste input "QU121008250003"
click at [133, 10] on input "QU121008250003" at bounding box center [126, 14] width 130 height 12
paste input "VPHP0908250004"
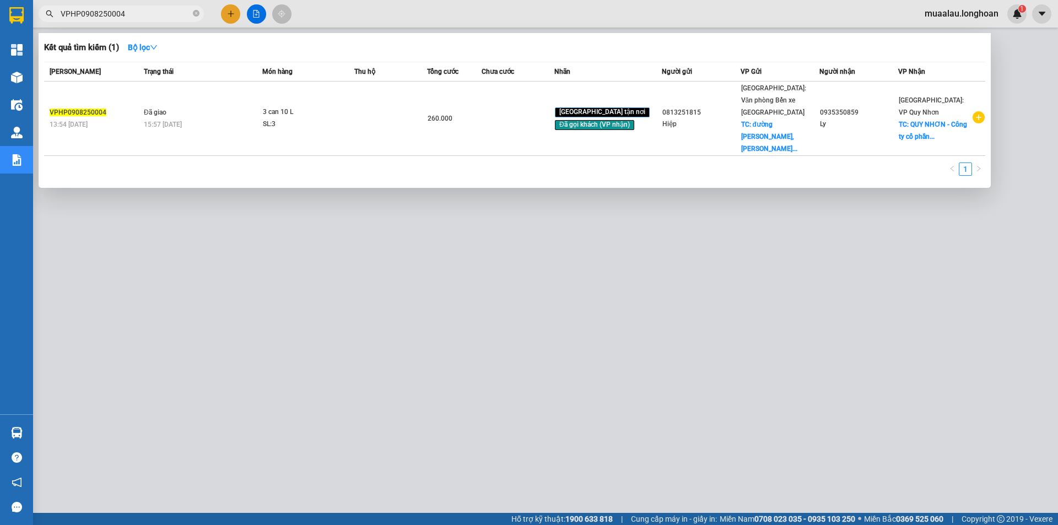
click at [126, 16] on input "VPHP0908250004" at bounding box center [126, 14] width 130 height 12
paste input "HNVD1208250009"
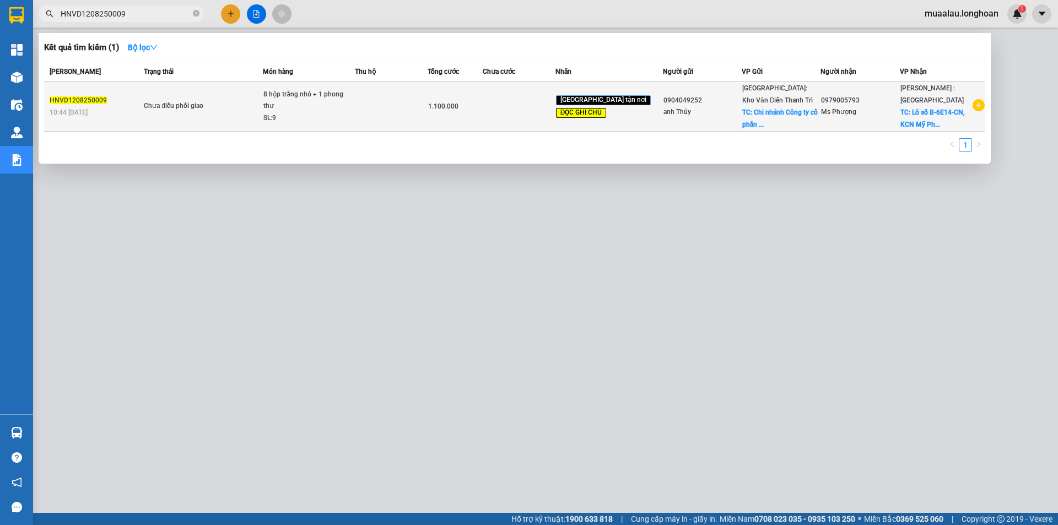
type input "HNVD1208250009"
click at [754, 98] on span "[GEOGRAPHIC_DATA]: Kho Văn Điển Thanh Trì" at bounding box center [777, 94] width 71 height 20
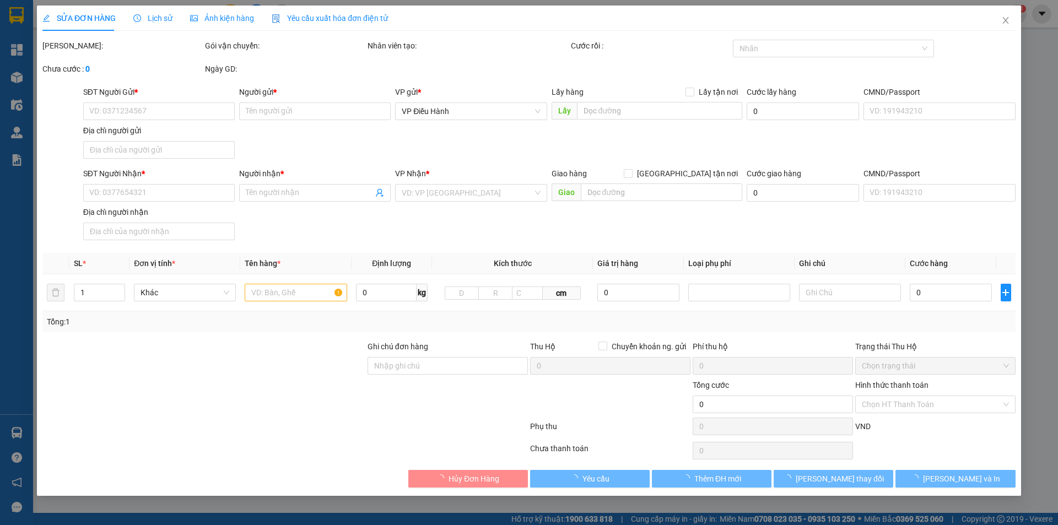
type input "0904049252"
type input "anh Thủy"
checkbox input "true"
type input "Chi nhánh Công ty cổ phần Tập đoàn khoáng sản và Thương mại VQB tại [GEOGRAPHIC…"
type input "0979005793"
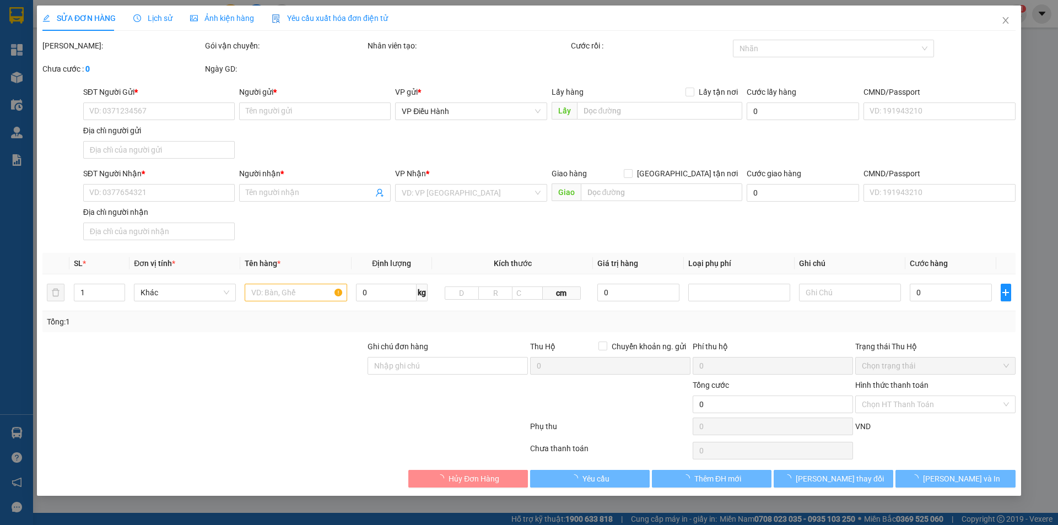
type input "Ms Phượng"
checkbox input "true"
type input "Lô số B-6E14-CN, [GEOGRAPHIC_DATA], [GEOGRAPHIC_DATA], [GEOGRAPHIC_DATA], tỉnh …"
type input "có vat ,ĐÃ TT CƯỚC"
type input "1.100.000"
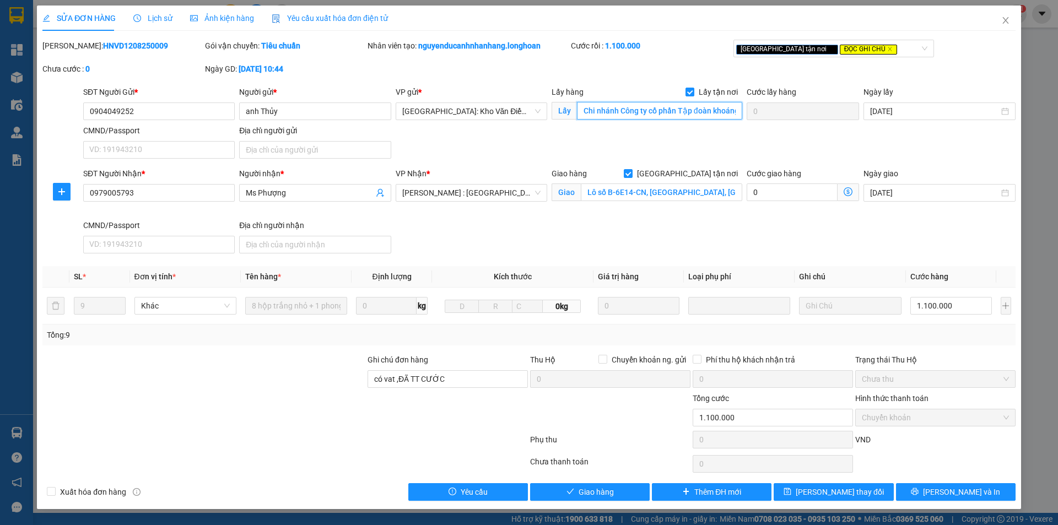
click at [715, 112] on input "Chi nhánh Công ty cổ phần Tập đoàn khoáng sản và Thương mại VQB tại [GEOGRAPHIC…" at bounding box center [659, 111] width 165 height 18
click at [943, 490] on button "[PERSON_NAME] và In" at bounding box center [956, 492] width 120 height 18
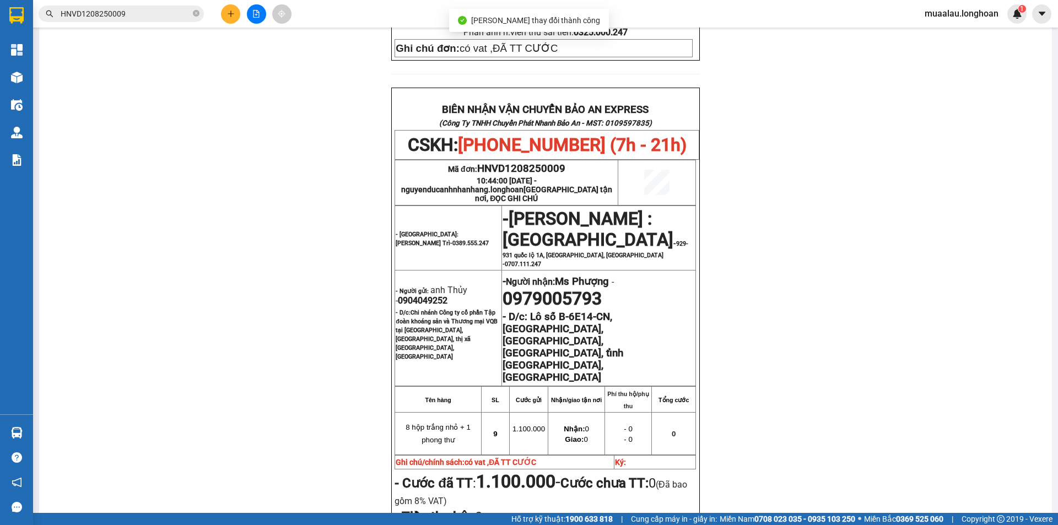
scroll to position [551, 0]
